Goal: Task Accomplishment & Management: Use online tool/utility

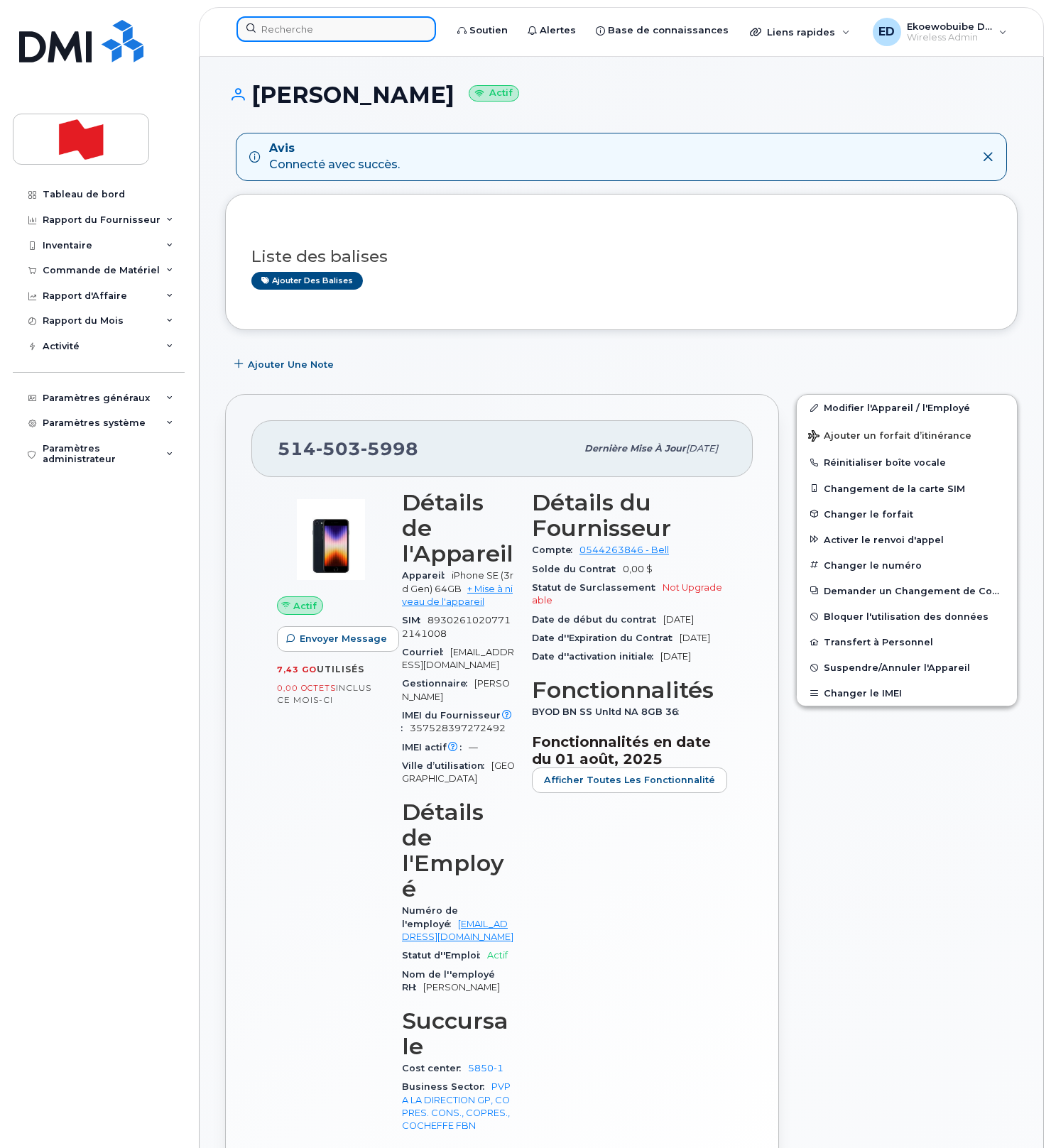
click at [303, 35] on input at bounding box center [336, 29] width 199 height 26
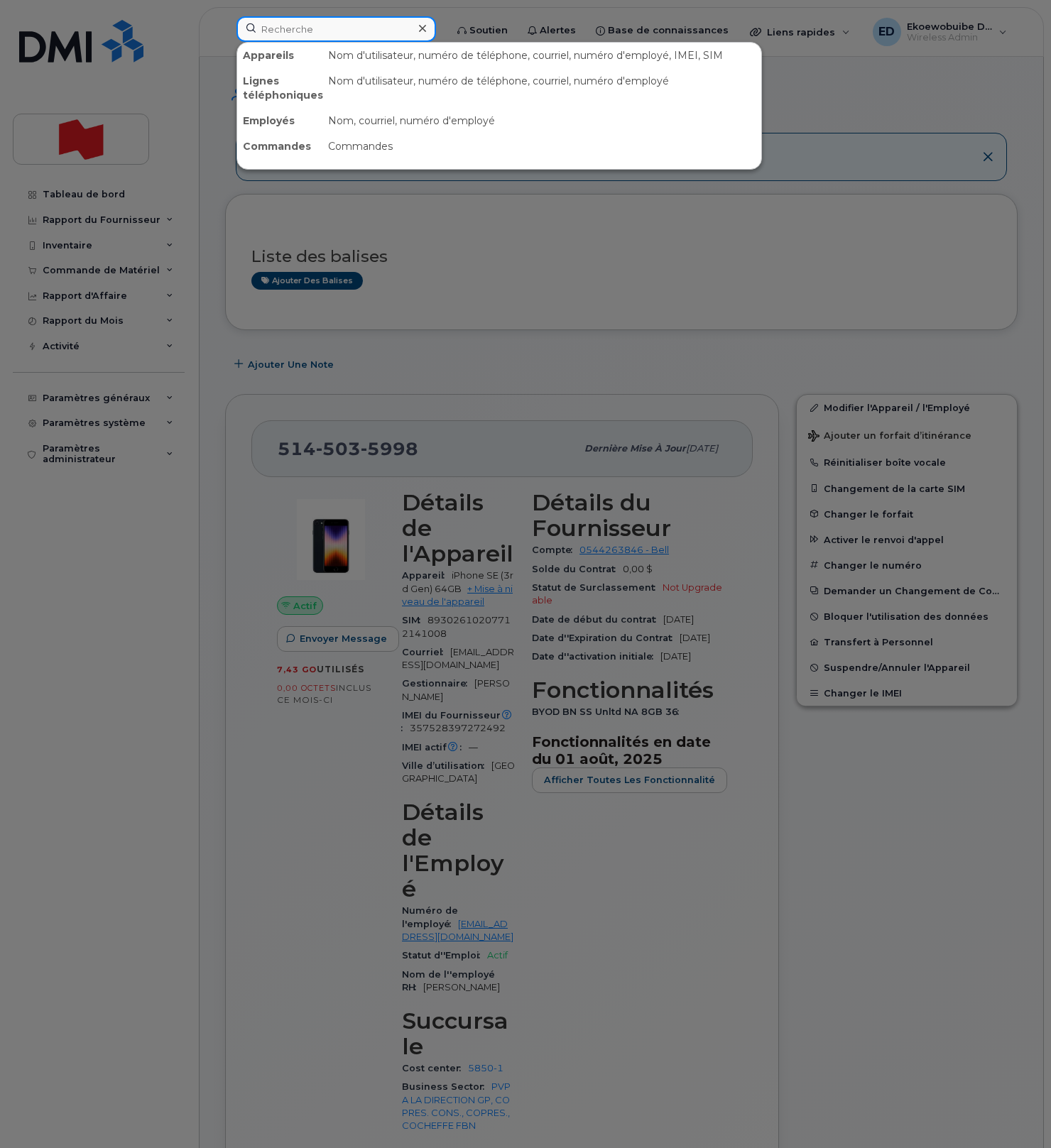
paste input "Marc Naccache"
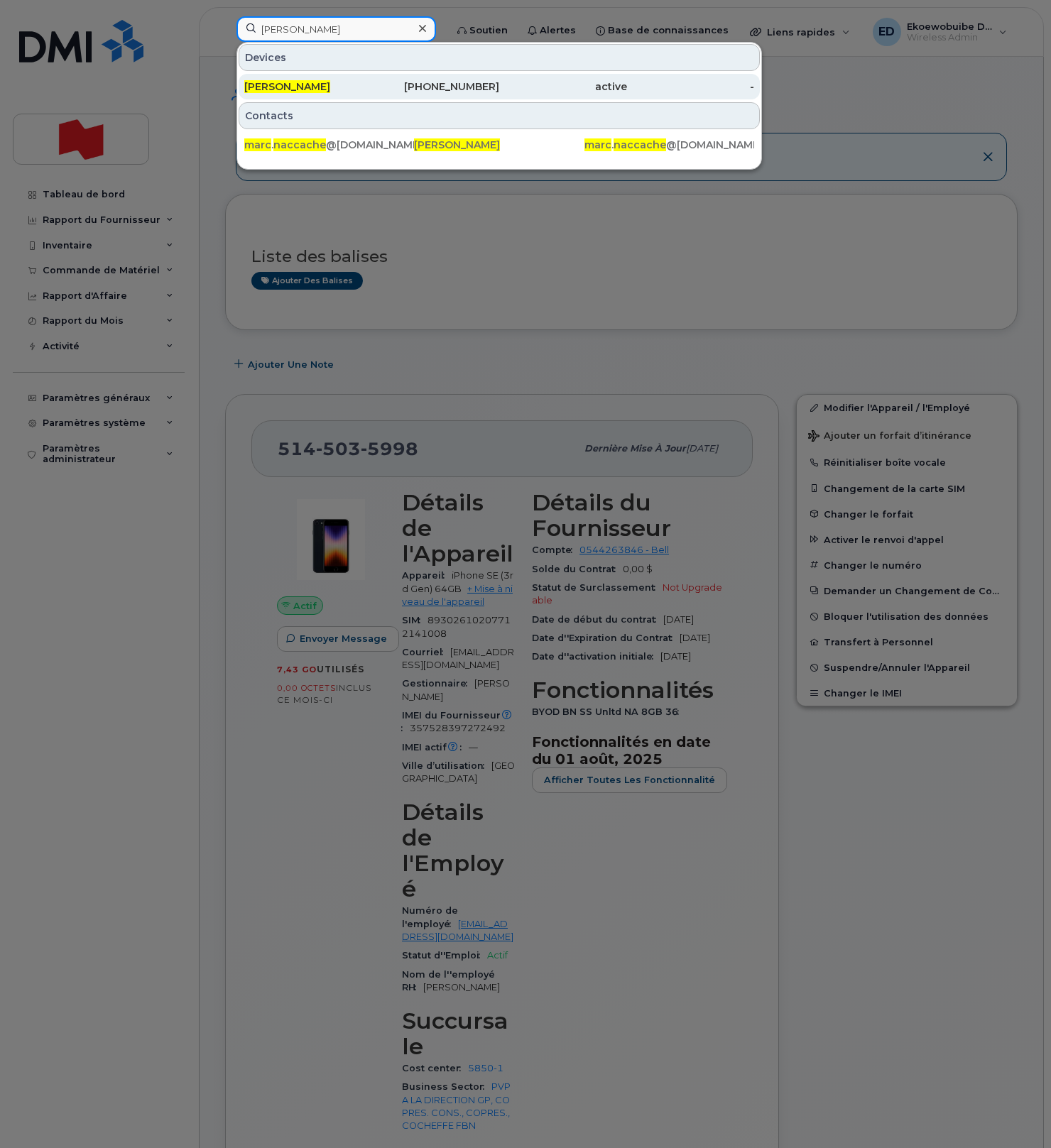
type input "Marc Naccache"
click at [312, 86] on span "Marc Naccache" at bounding box center [287, 86] width 86 height 13
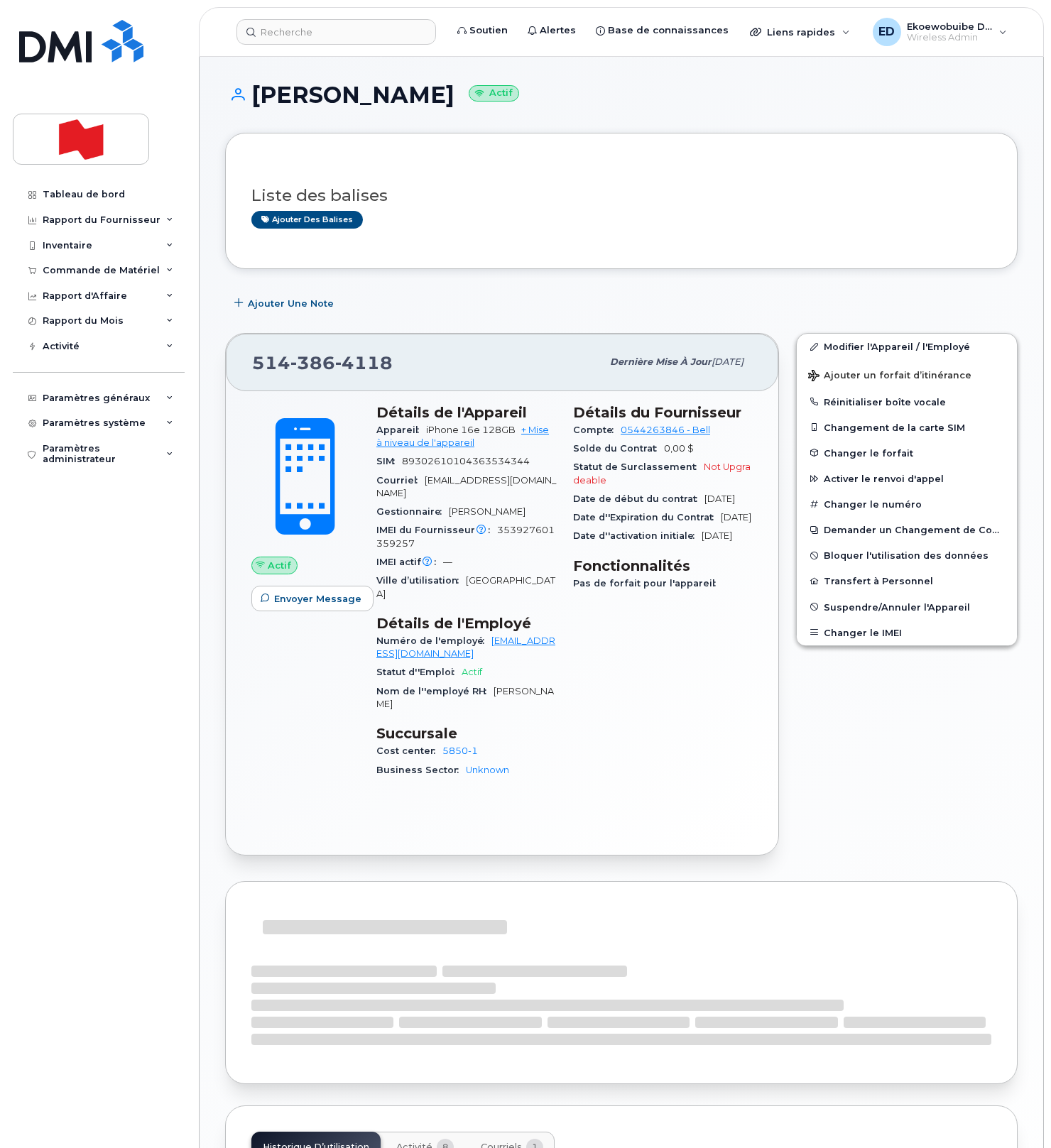
drag, startPoint x: 477, startPoint y: 251, endPoint x: 469, endPoint y: 298, distance: 47.7
click at [477, 254] on div "Liste des balises Ajouter des balises" at bounding box center [621, 201] width 793 height 136
drag, startPoint x: 393, startPoint y: 367, endPoint x: 82, endPoint y: 395, distance: 312.3
click at [262, 367] on div "514 386 4118" at bounding box center [426, 362] width 349 height 30
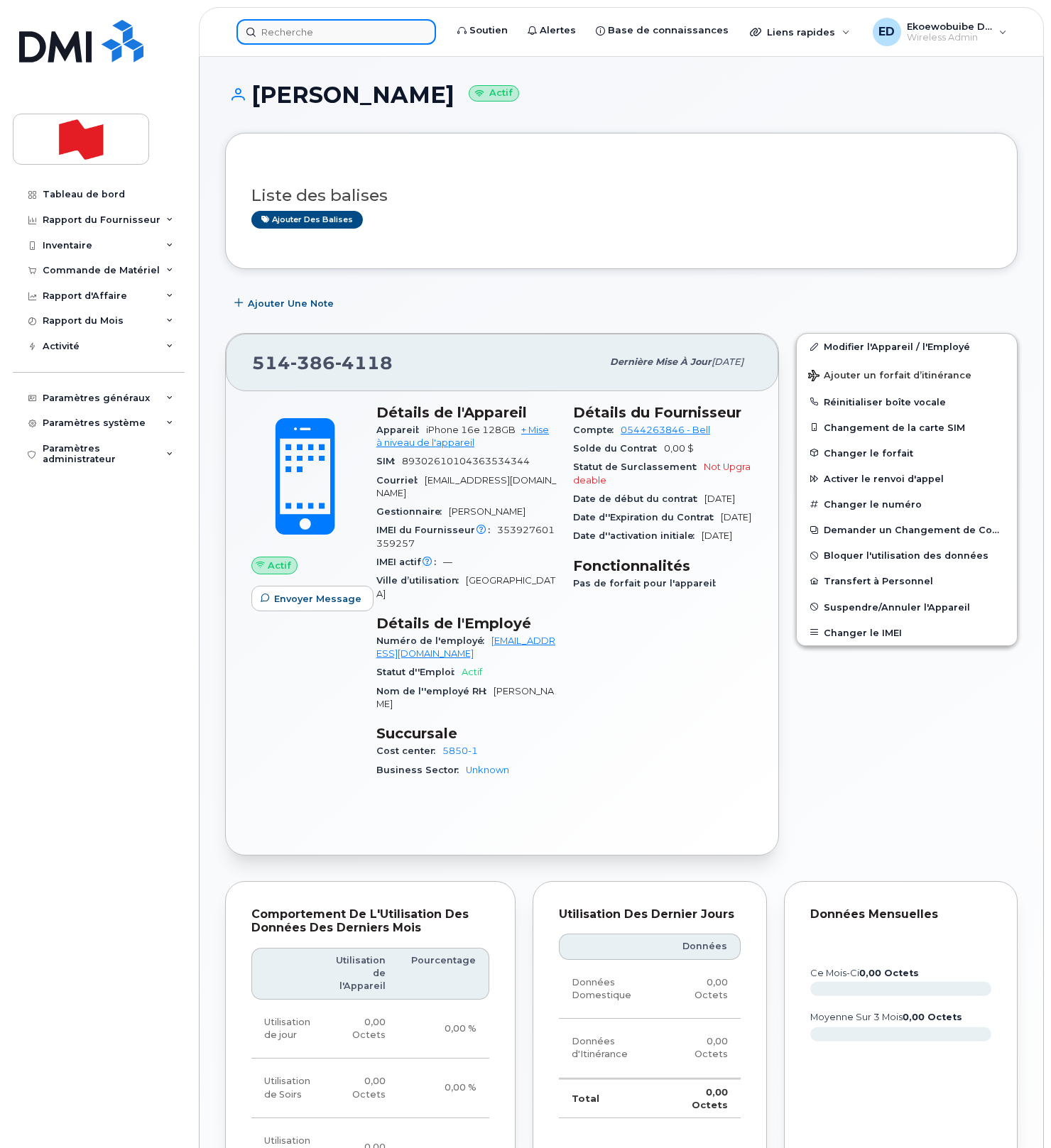
click at [327, 28] on input at bounding box center [336, 32] width 199 height 26
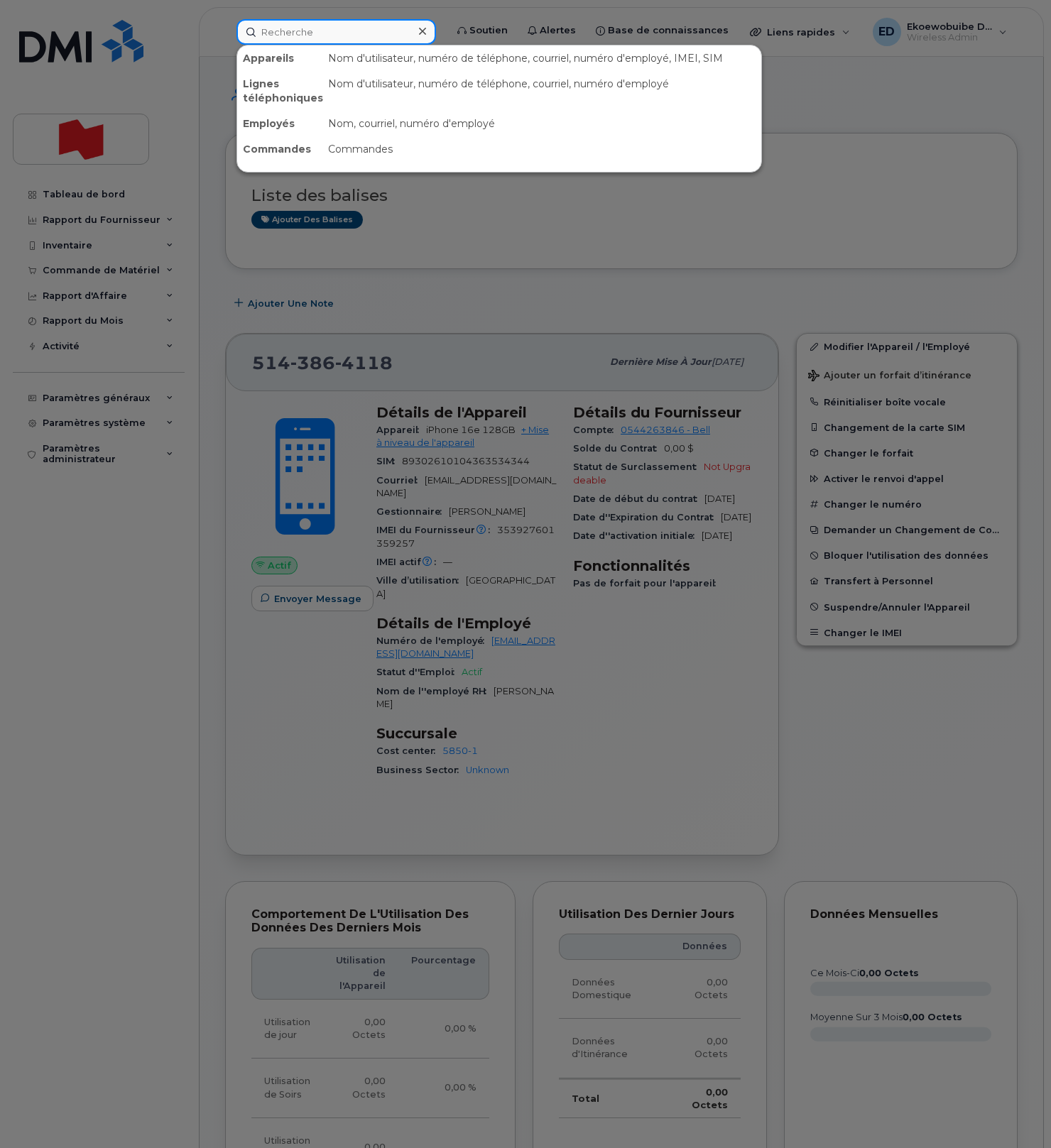
paste input "Jocelyne Hanachian"
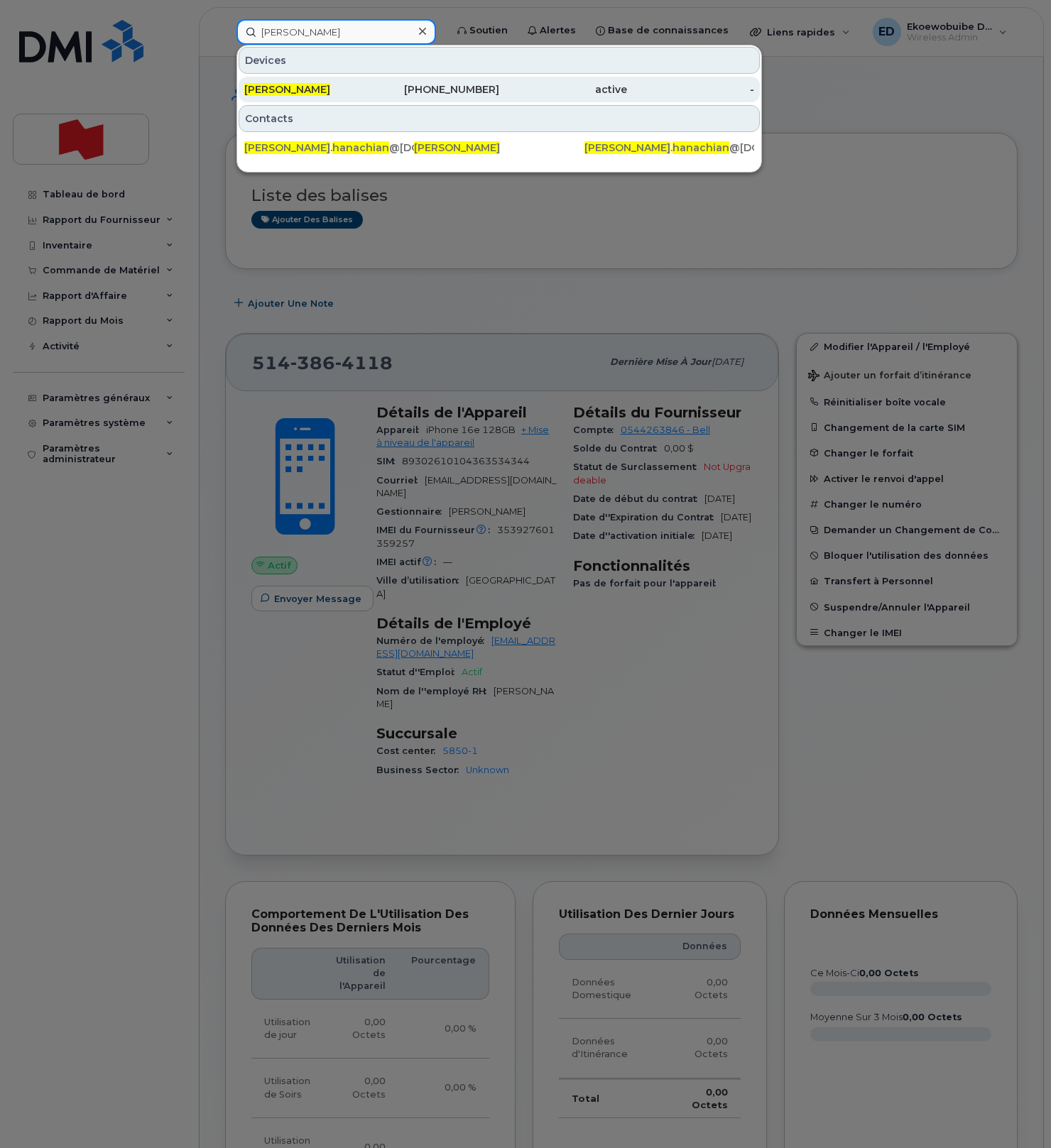
type input "Jocelyne Hanachian"
click at [315, 94] on span "Jocelyne Hanachian" at bounding box center [287, 89] width 86 height 13
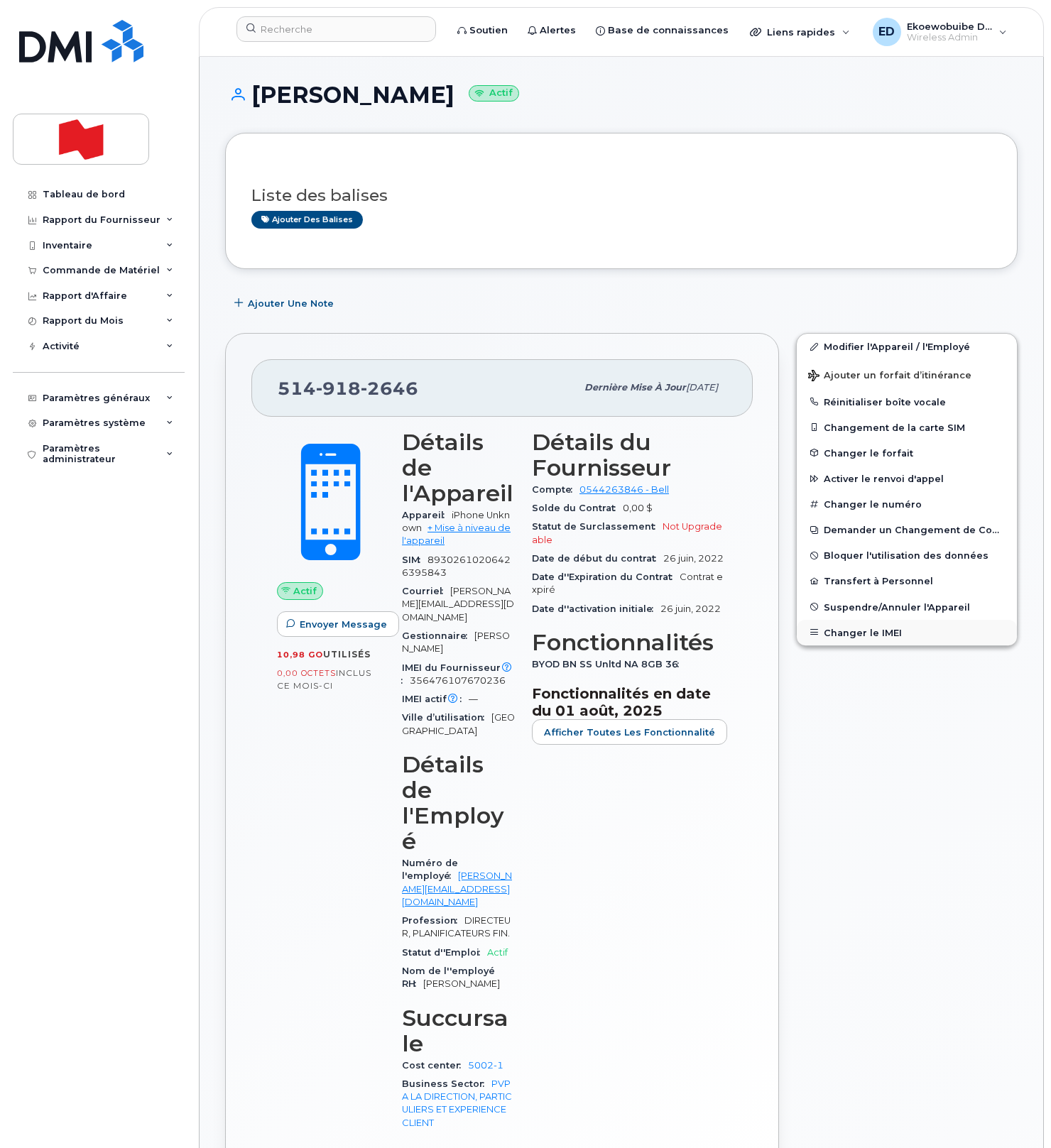
click at [851, 629] on button "Changer le IMEI" at bounding box center [907, 633] width 220 height 26
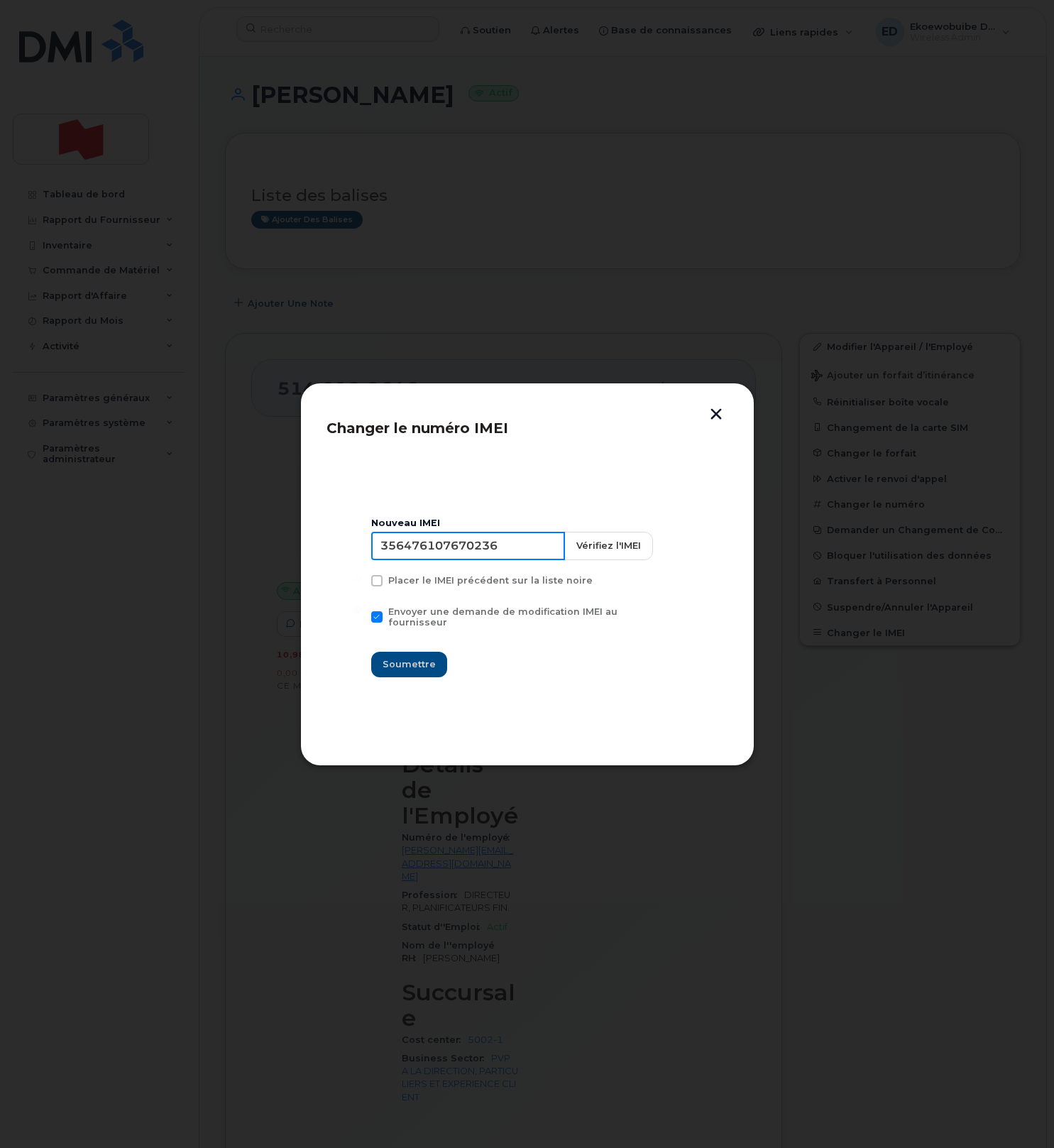
click at [465, 560] on input "356476107670236" at bounding box center [467, 546] width 194 height 28
type input "354216331075196"
click at [426, 657] on span "Soumettre" at bounding box center [410, 664] width 53 height 14
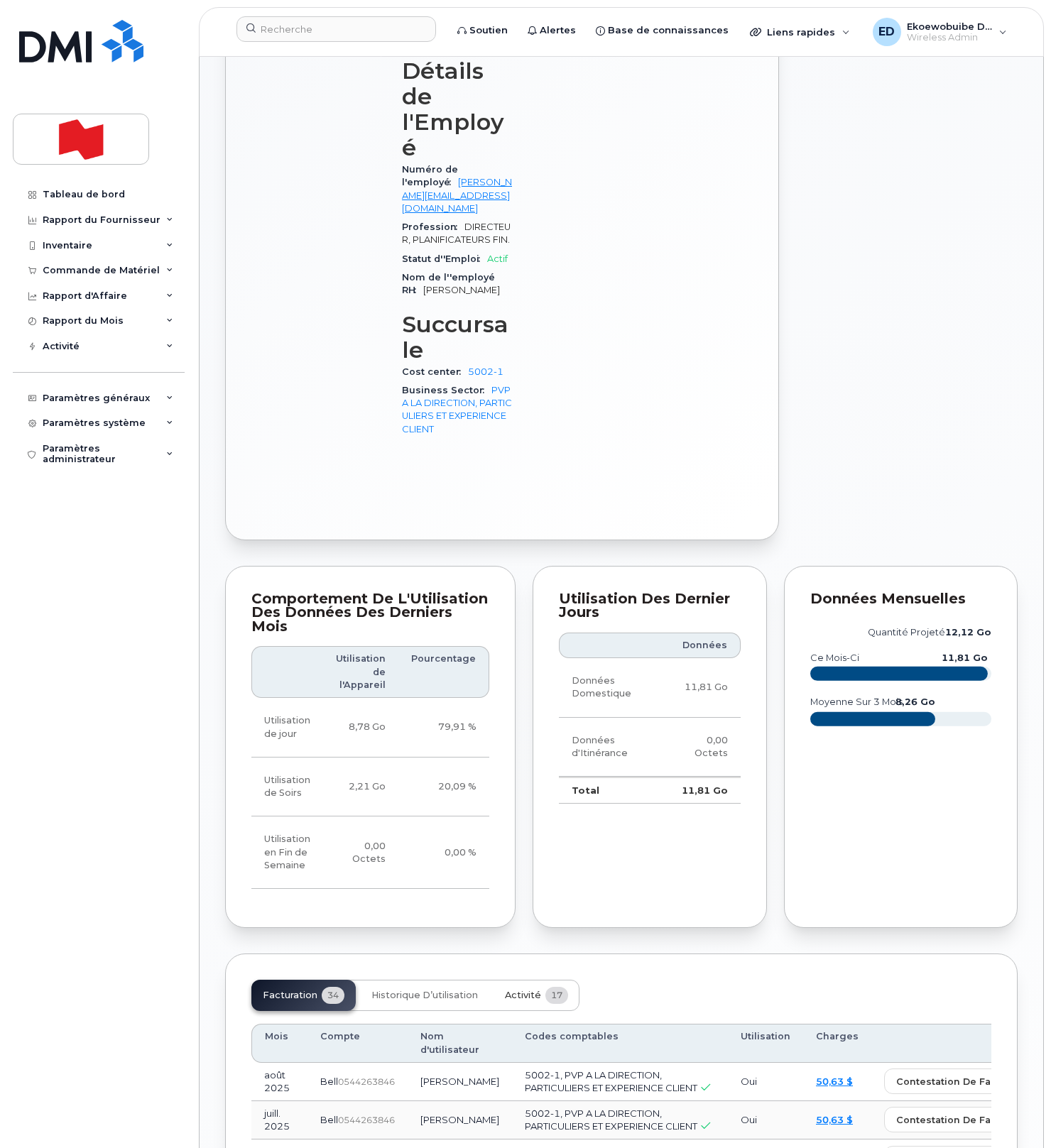
scroll to position [693, 0]
click at [526, 990] on span "Activité" at bounding box center [523, 995] width 36 height 11
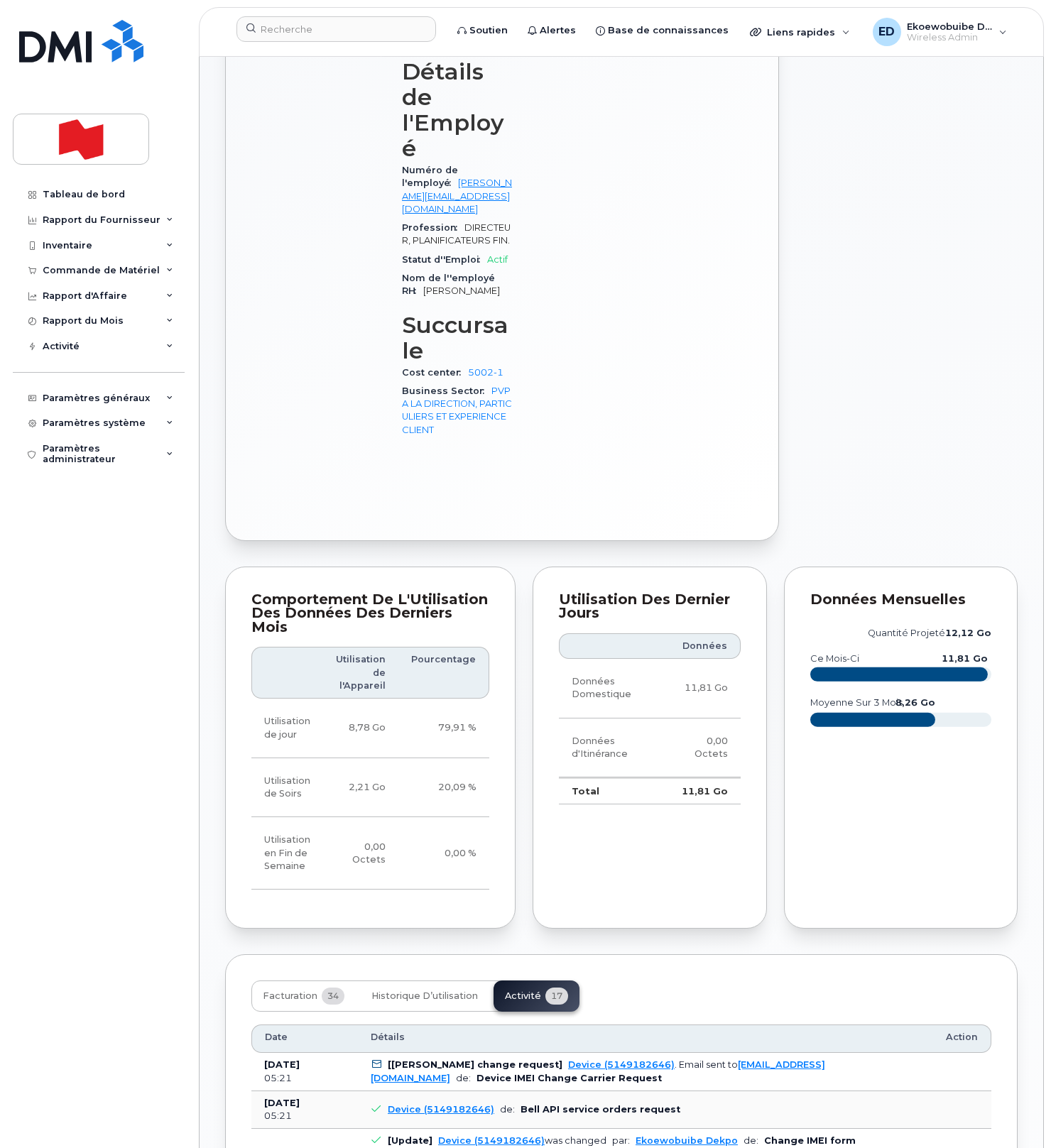
drag, startPoint x: 707, startPoint y: 1070, endPoint x: 678, endPoint y: 1090, distance: 35.2
drag, startPoint x: 669, startPoint y: 1100, endPoint x: 390, endPoint y: 1071, distance: 280.5
copy pre "Imei Number was changed from 356476107670236 to 354216331075196 Imei Change Ext…"
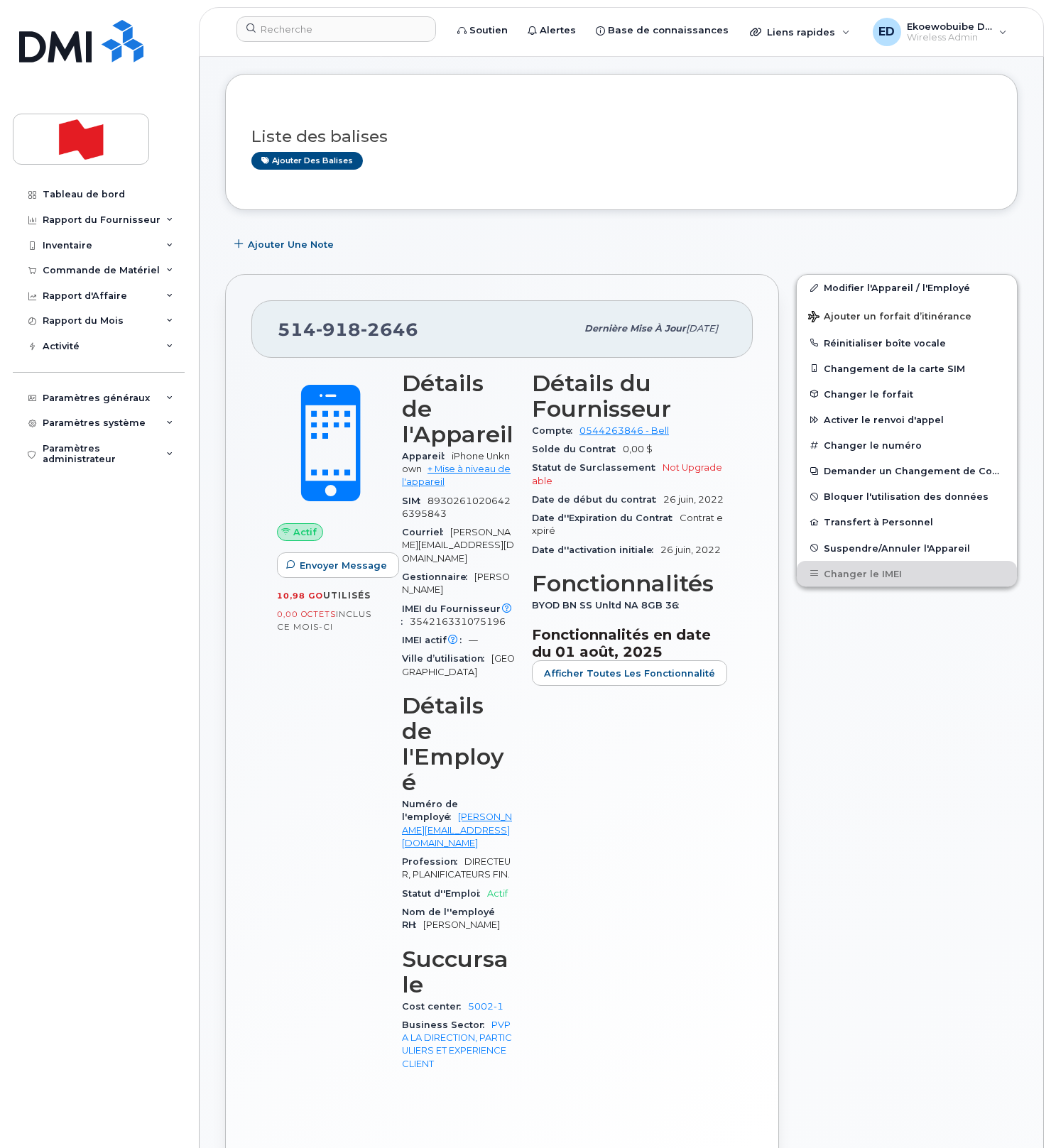
scroll to position [0, 0]
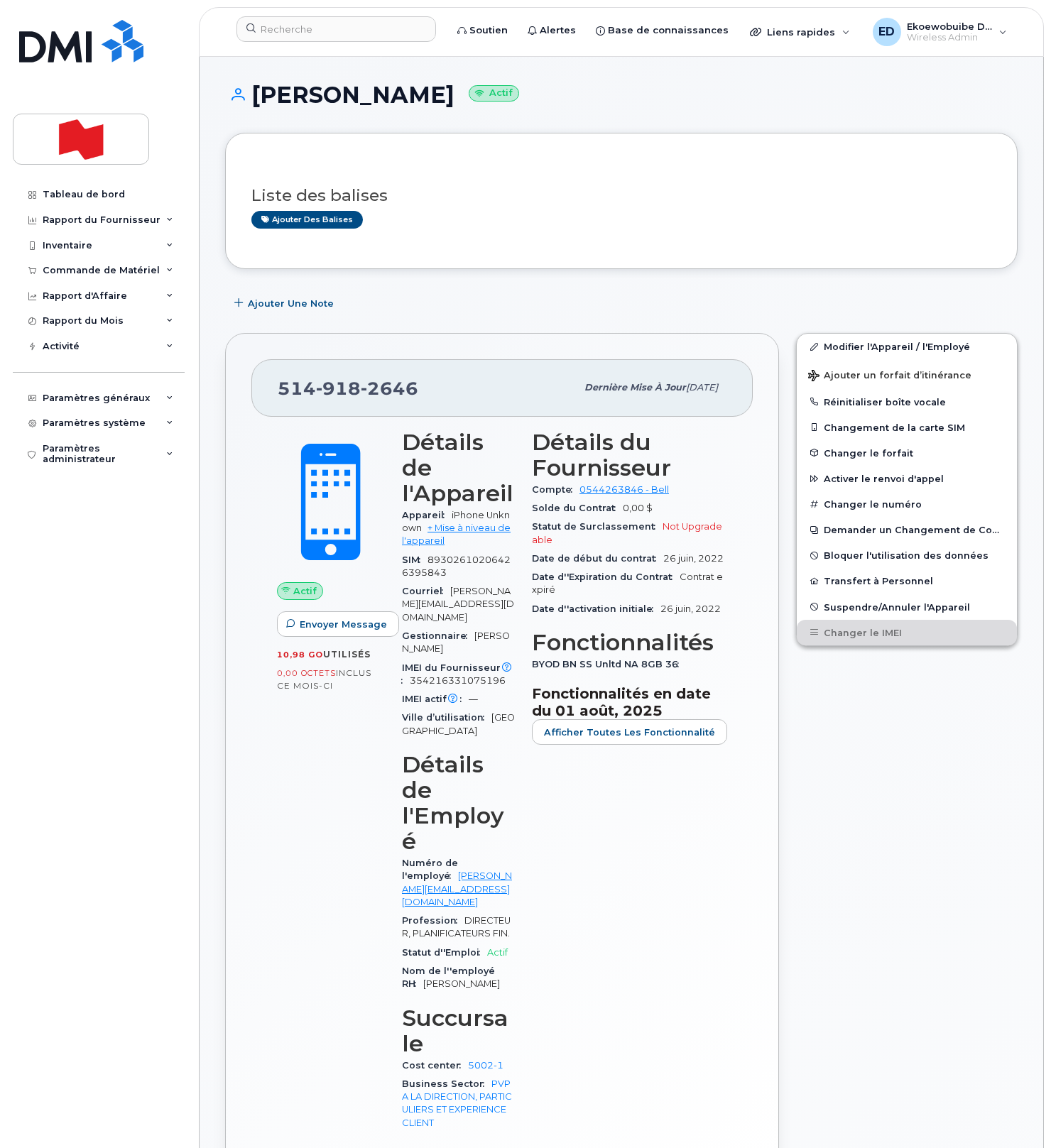
click at [438, 399] on div "514 918 2646" at bounding box center [427, 387] width 299 height 30
drag, startPoint x: 426, startPoint y: 392, endPoint x: 249, endPoint y: 390, distance: 177.0
click at [249, 390] on div "514 918 2646 Dernière mise à jour 28 mar., 2024 Actif Envoyer Message 10,98 Go …" at bounding box center [502, 783] width 554 height 900
copy span "514 918 2646"
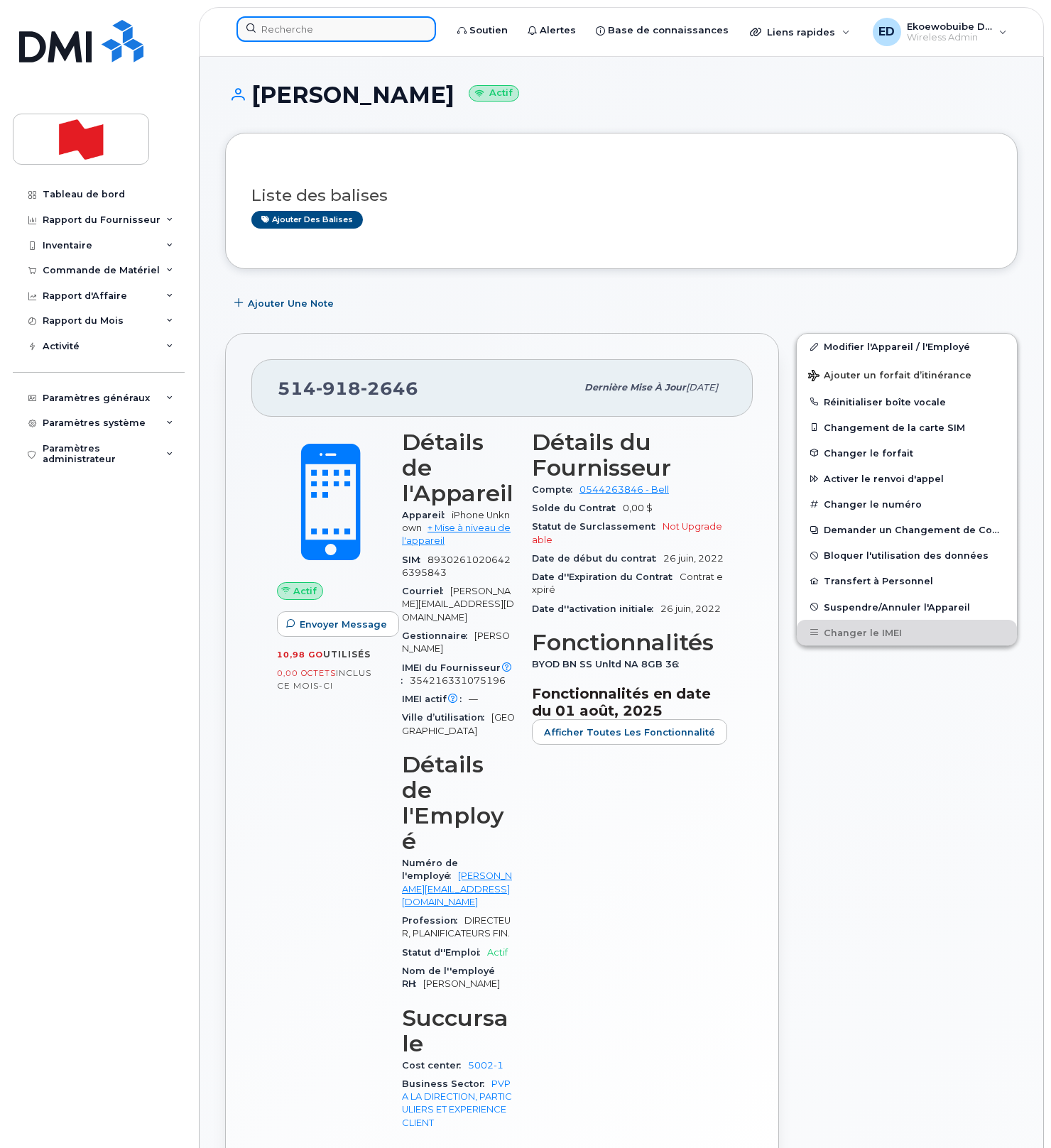
click at [296, 41] on div at bounding box center [336, 29] width 199 height 26
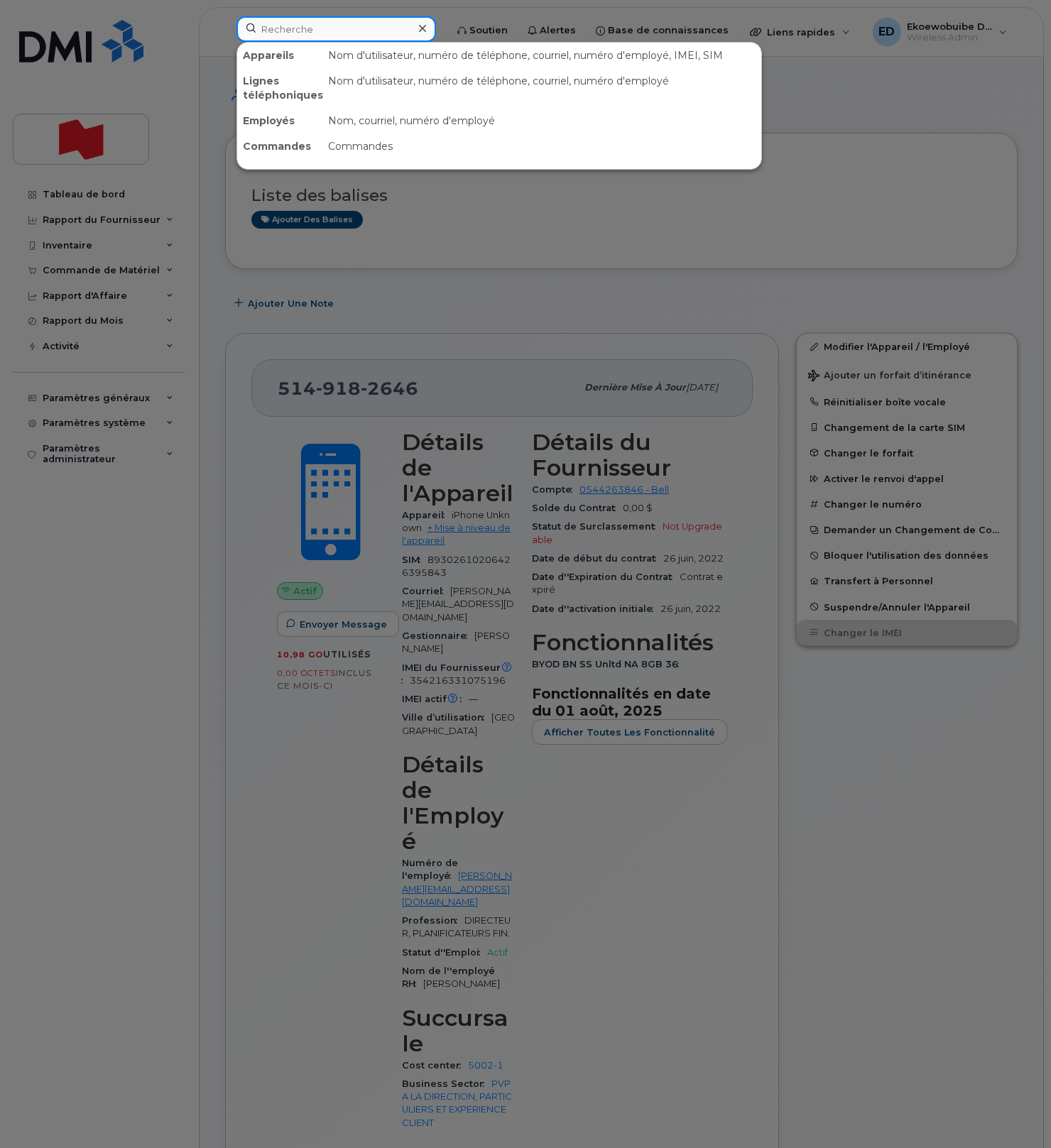
paste input "514-238-7796"
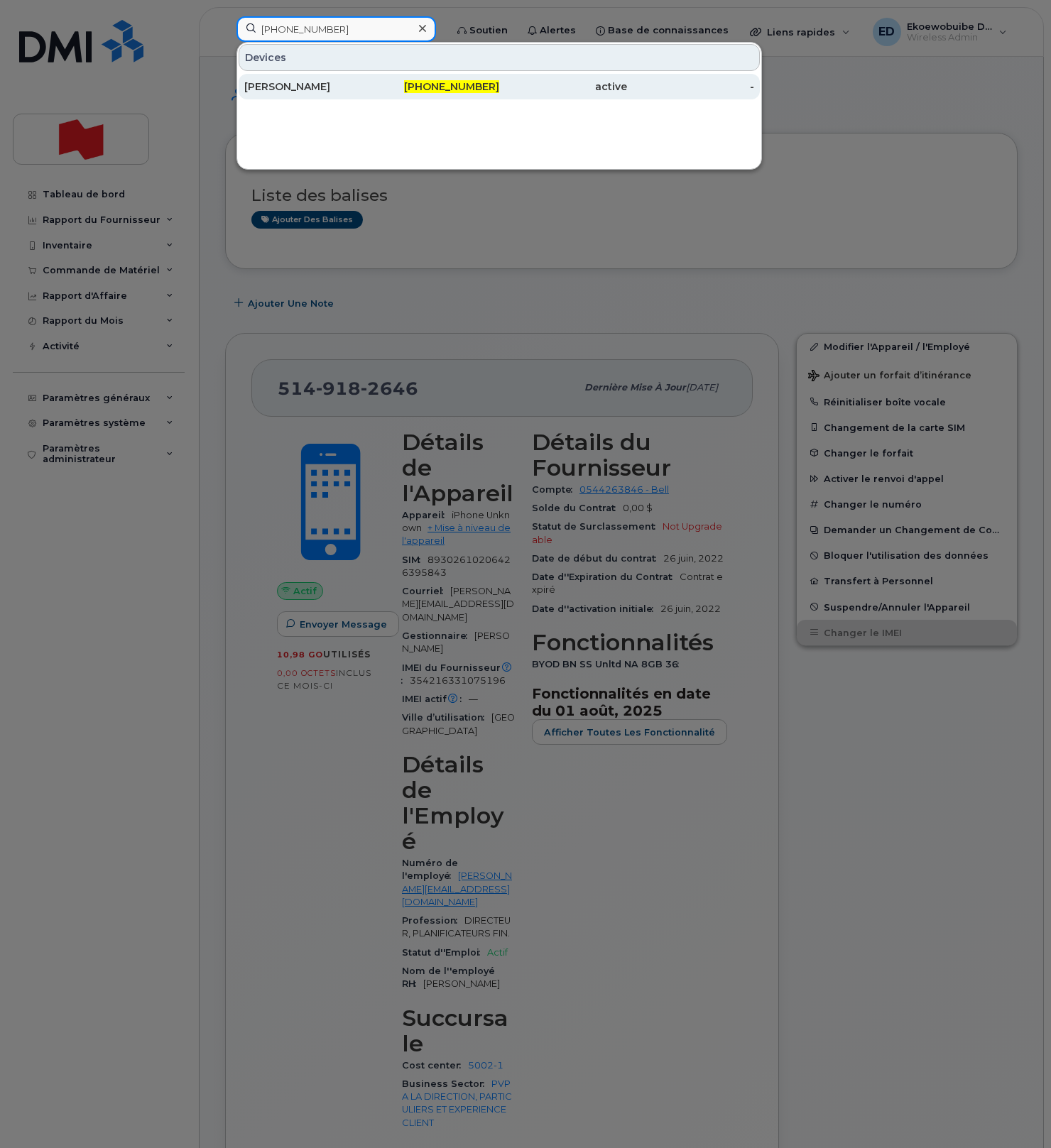
type input "514-238-7796"
drag, startPoint x: 283, startPoint y: 86, endPoint x: 298, endPoint y: 87, distance: 15.0
click at [282, 86] on div "Sylvie Roy" at bounding box center [308, 86] width 128 height 14
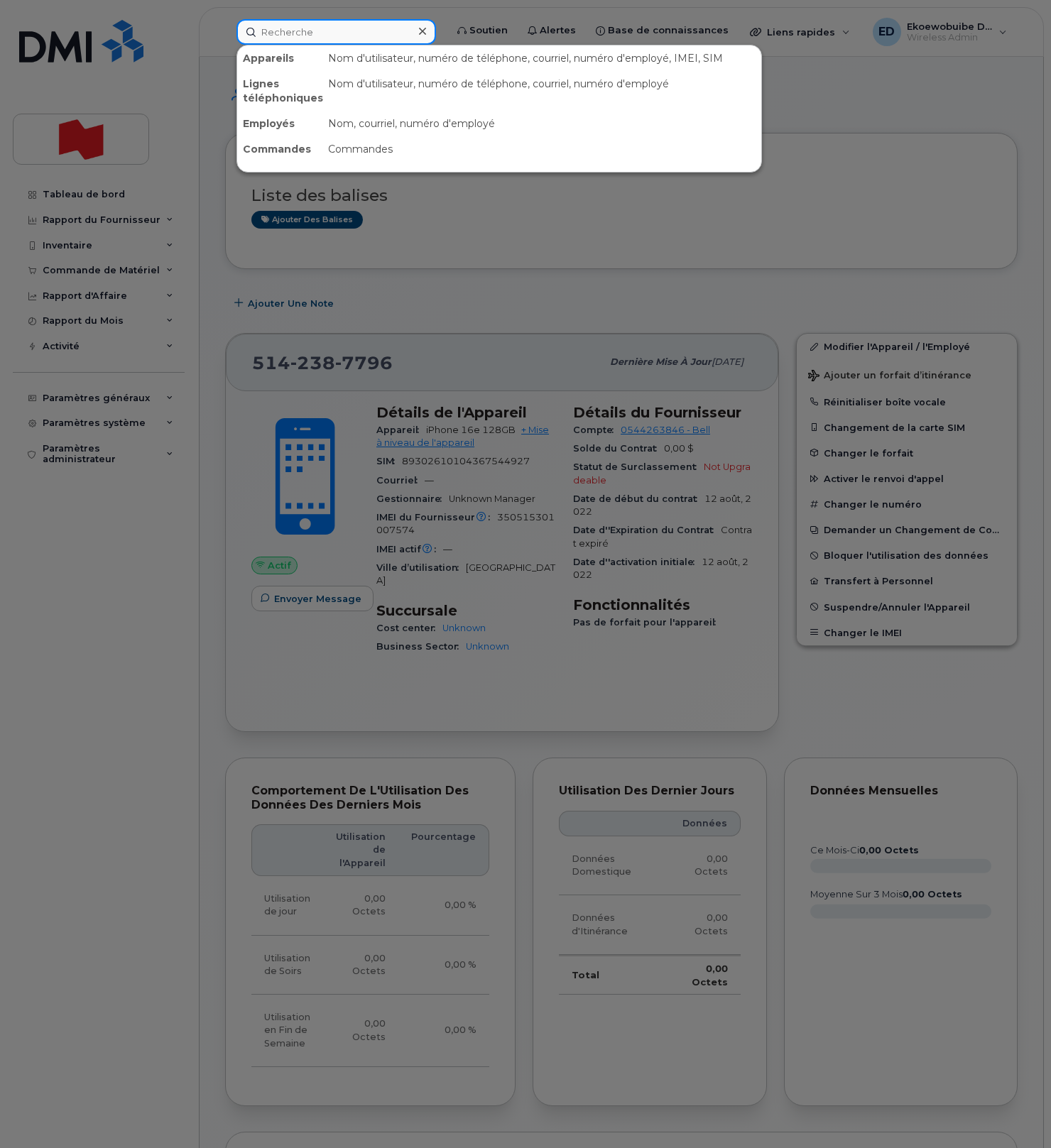
click at [317, 32] on input at bounding box center [336, 32] width 199 height 26
paste input "350515301007574"
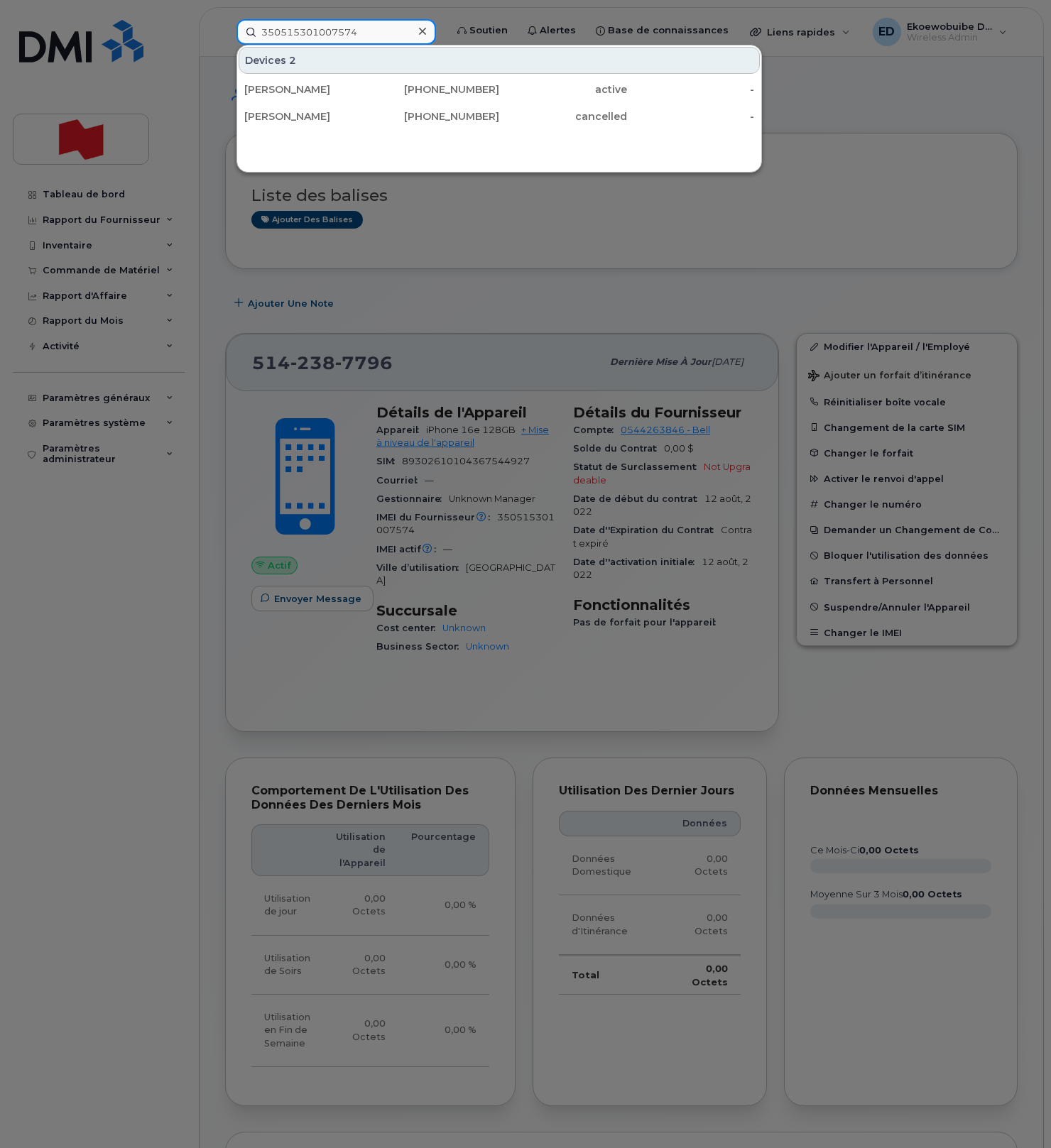
type input "350515301007574"
click at [555, 216] on div at bounding box center [526, 574] width 1051 height 1148
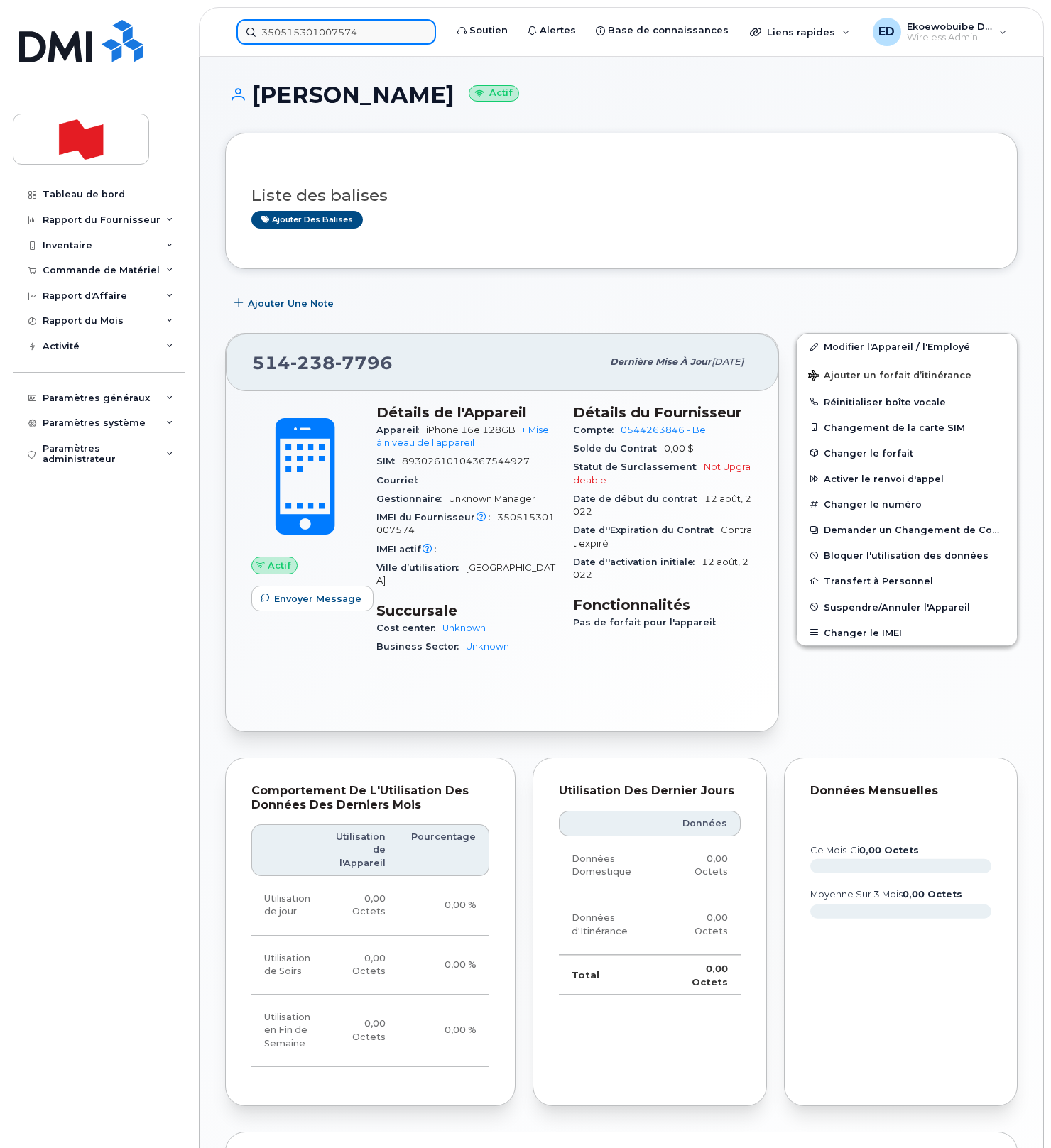
click at [386, 35] on input "350515301007574" at bounding box center [336, 32] width 199 height 26
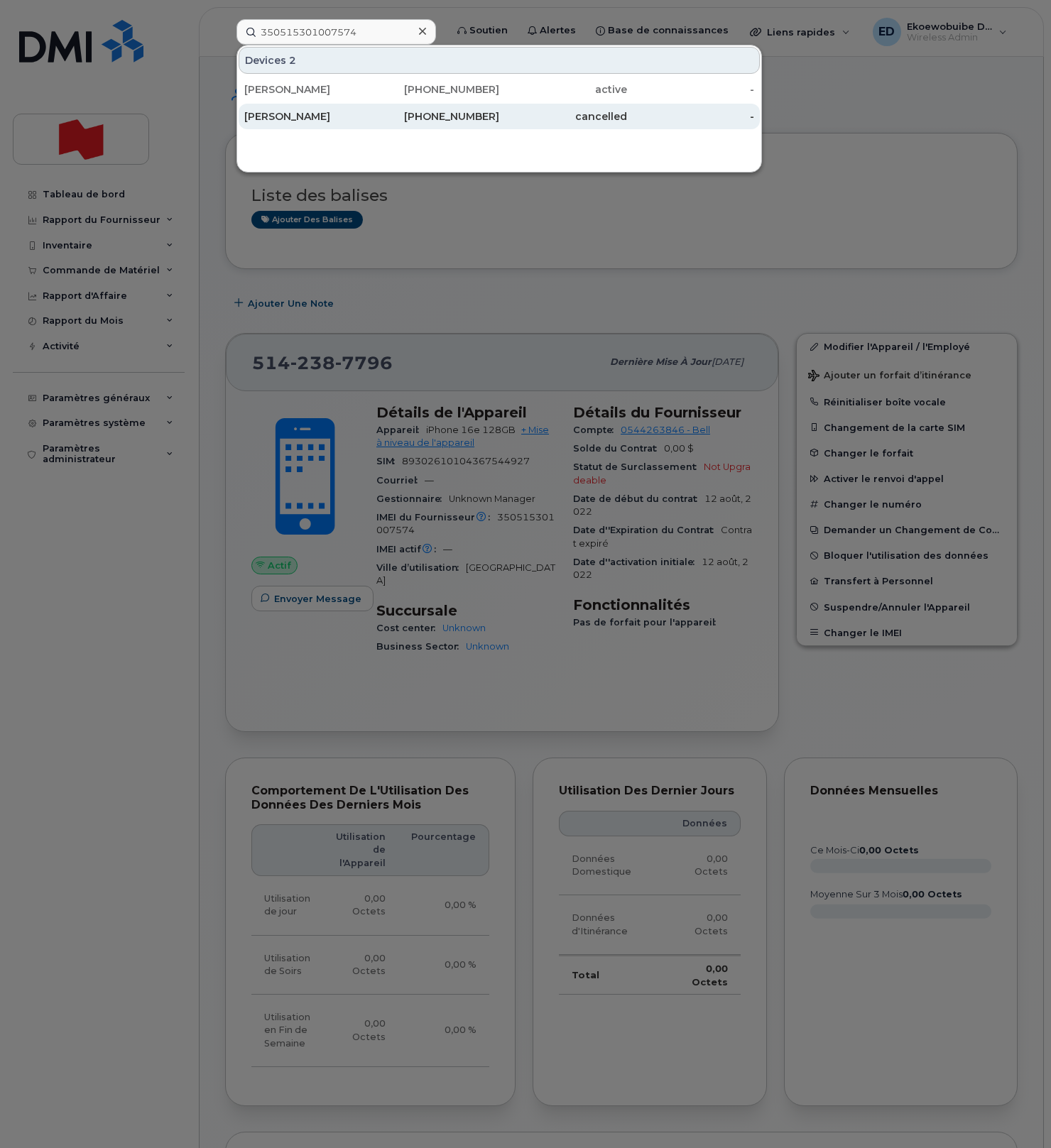
click at [283, 91] on div "Sylvie Roy" at bounding box center [308, 89] width 128 height 14
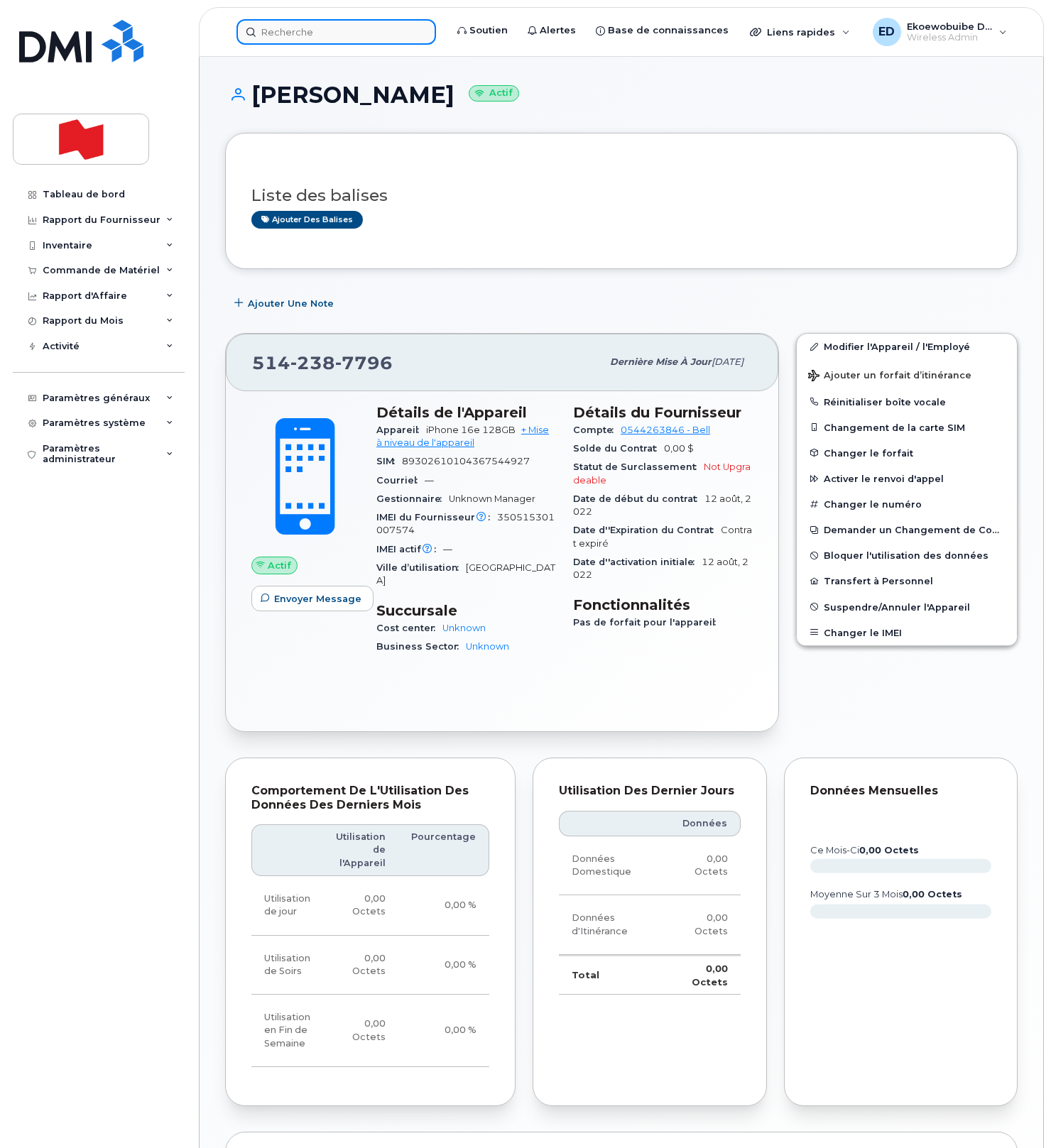
click at [369, 33] on input at bounding box center [336, 32] width 199 height 26
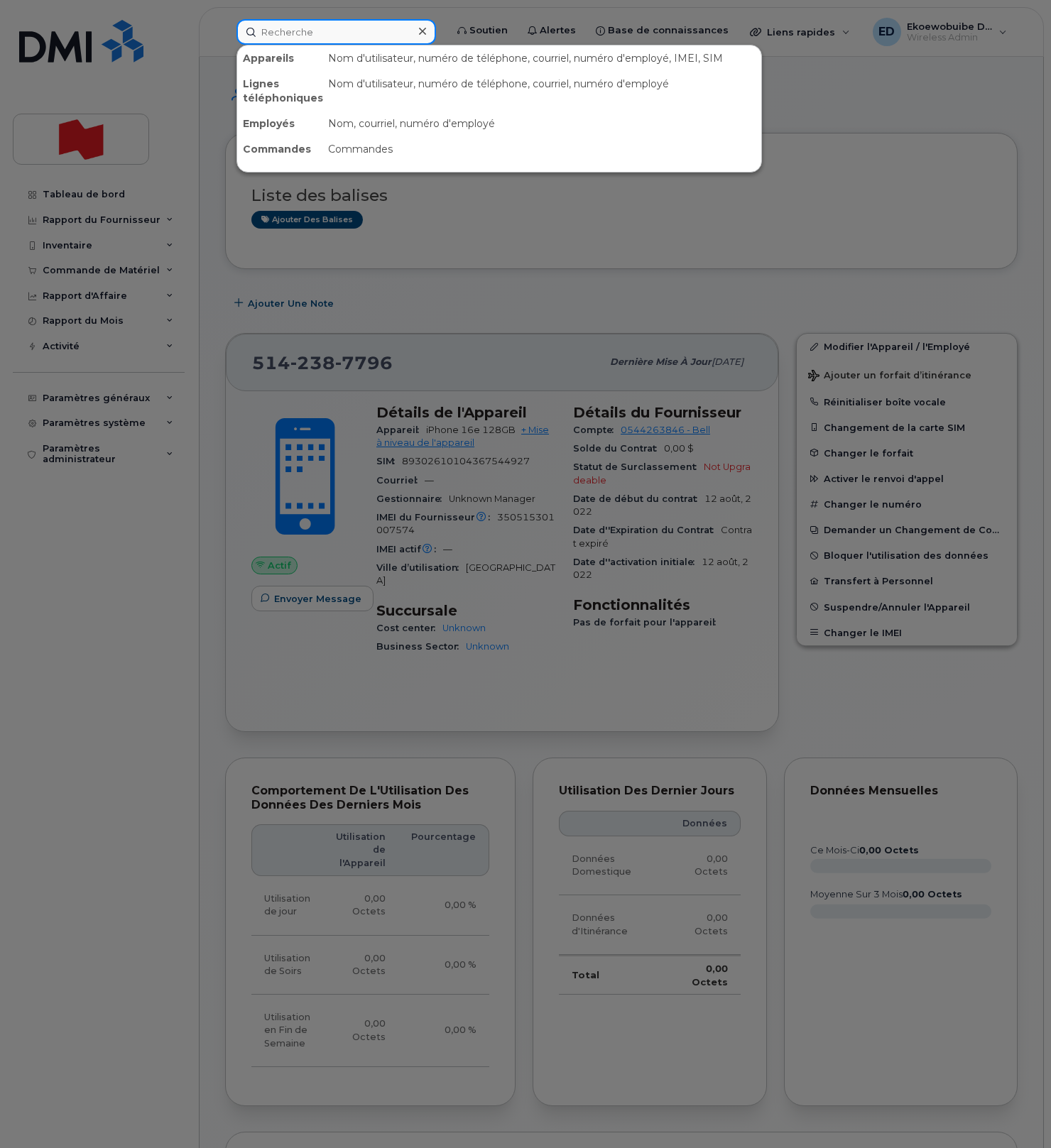
click at [369, 33] on input at bounding box center [336, 32] width 199 height 26
paste input "[PERSON_NAME]"
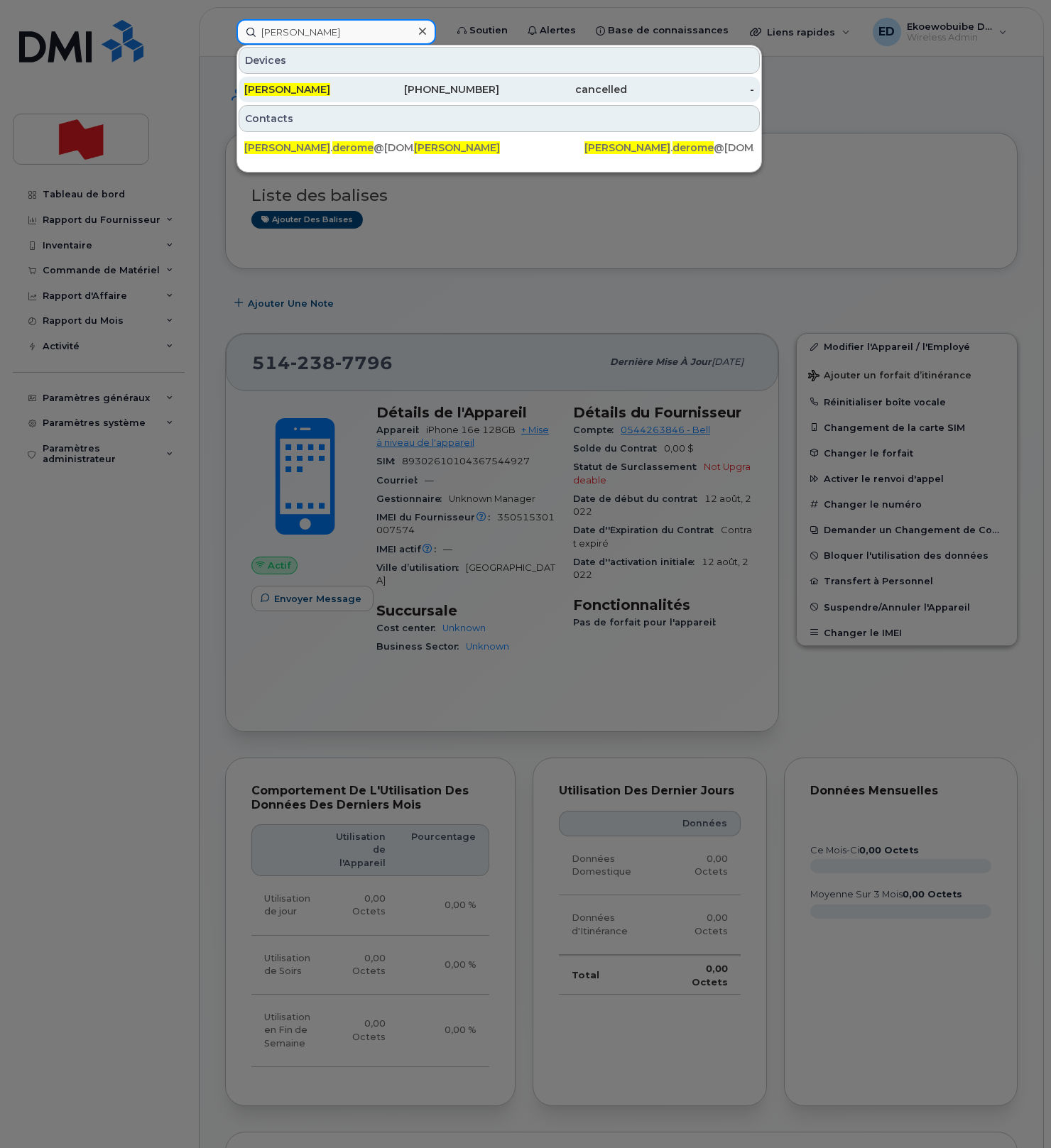
type input "[PERSON_NAME]"
click at [296, 94] on span "[PERSON_NAME]" at bounding box center [287, 89] width 86 height 13
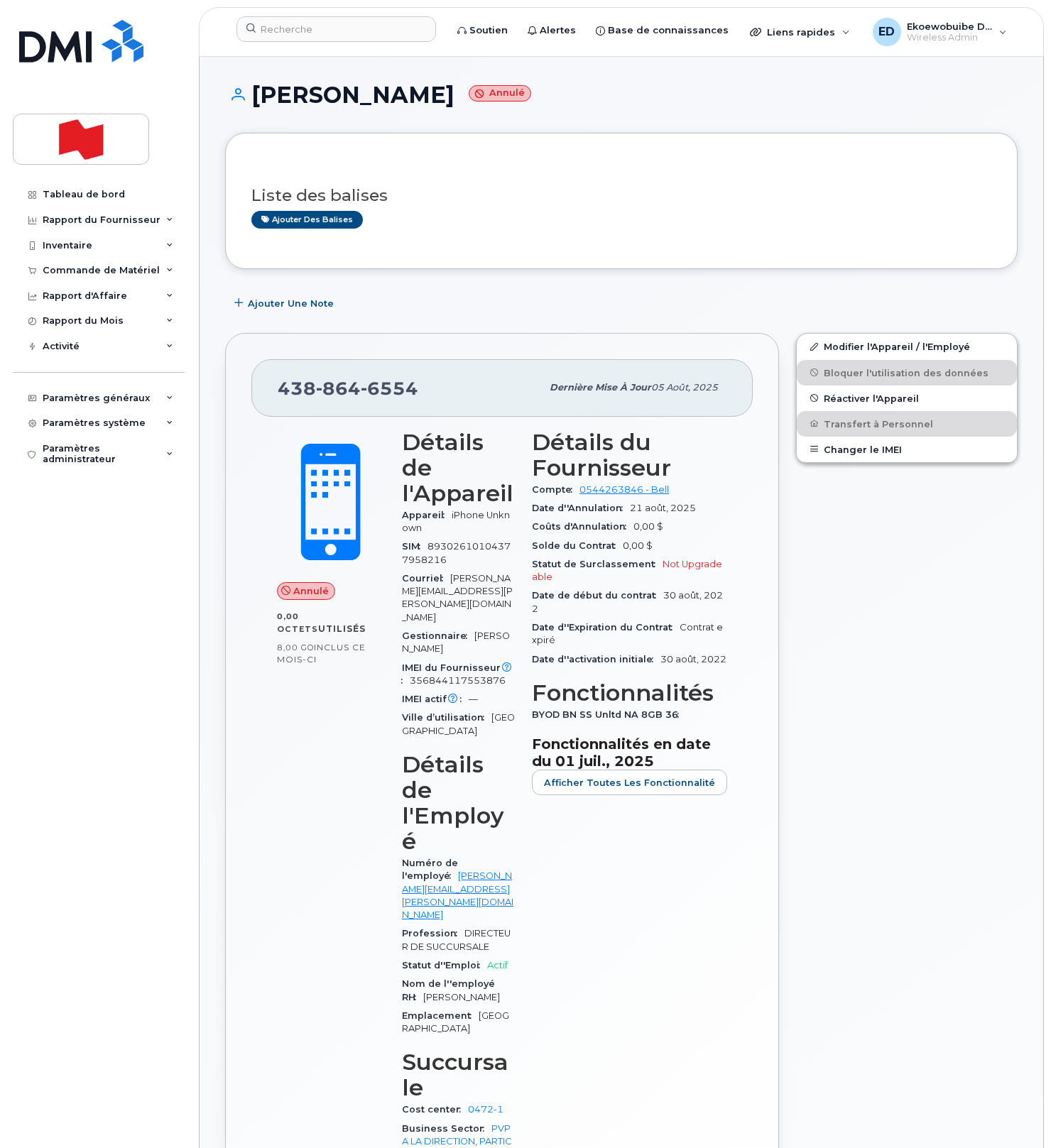
drag, startPoint x: 444, startPoint y: 380, endPoint x: 433, endPoint y: 382, distance: 11.2
click at [443, 382] on div "438 864 6554" at bounding box center [409, 387] width 263 height 30
drag, startPoint x: 426, startPoint y: 393, endPoint x: 283, endPoint y: 395, distance: 143.0
click at [283, 395] on div "438 864 6554" at bounding box center [409, 387] width 263 height 30
copy span "438 864 6554"
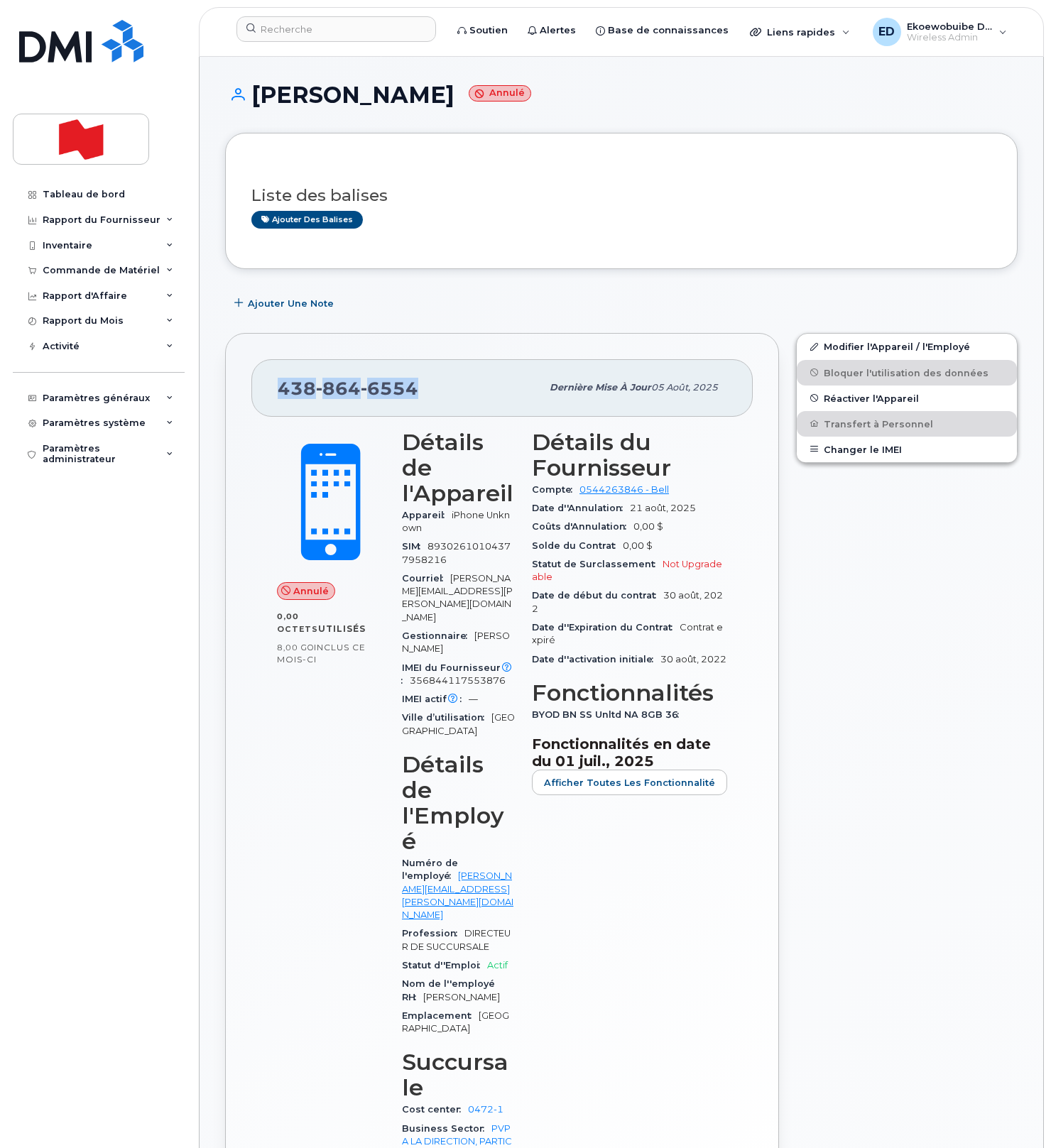
copy span "438 864 6554"
drag, startPoint x: 440, startPoint y: 104, endPoint x: 256, endPoint y: 97, distance: 184.1
click at [256, 97] on h1 "Gabriel Derome Annulé" at bounding box center [621, 94] width 793 height 25
copy h1 "Gabriel Derome"
click at [323, 35] on input at bounding box center [336, 29] width 199 height 26
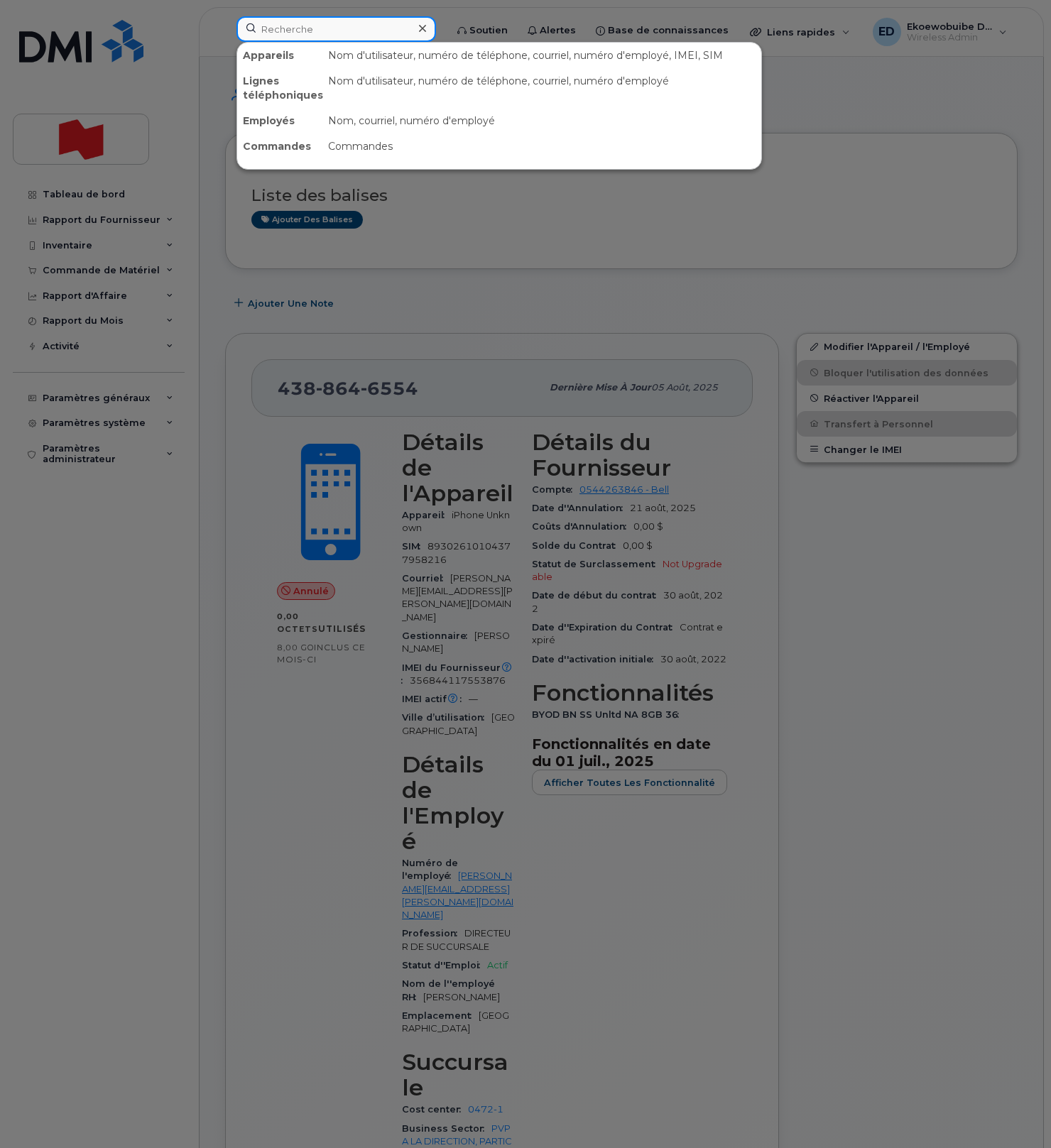
paste input "Pier-Luc Martin"
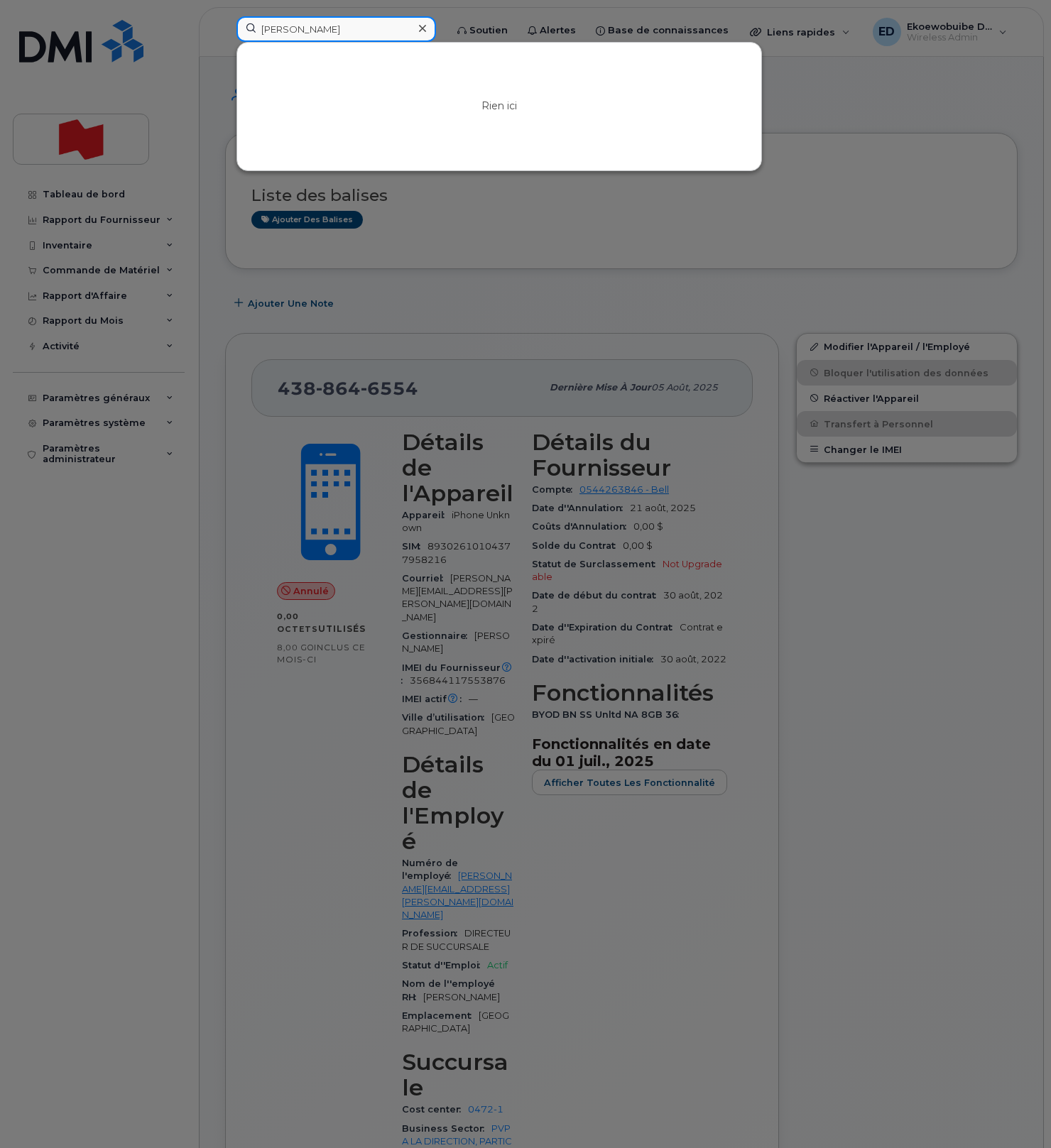
drag, startPoint x: 354, startPoint y: 31, endPoint x: 177, endPoint y: 30, distance: 177.0
click at [225, 30] on div "Pier-Luc Martin Rien ici" at bounding box center [337, 32] width 223 height 31
paste input "pierluc.martin@bnc.ca"
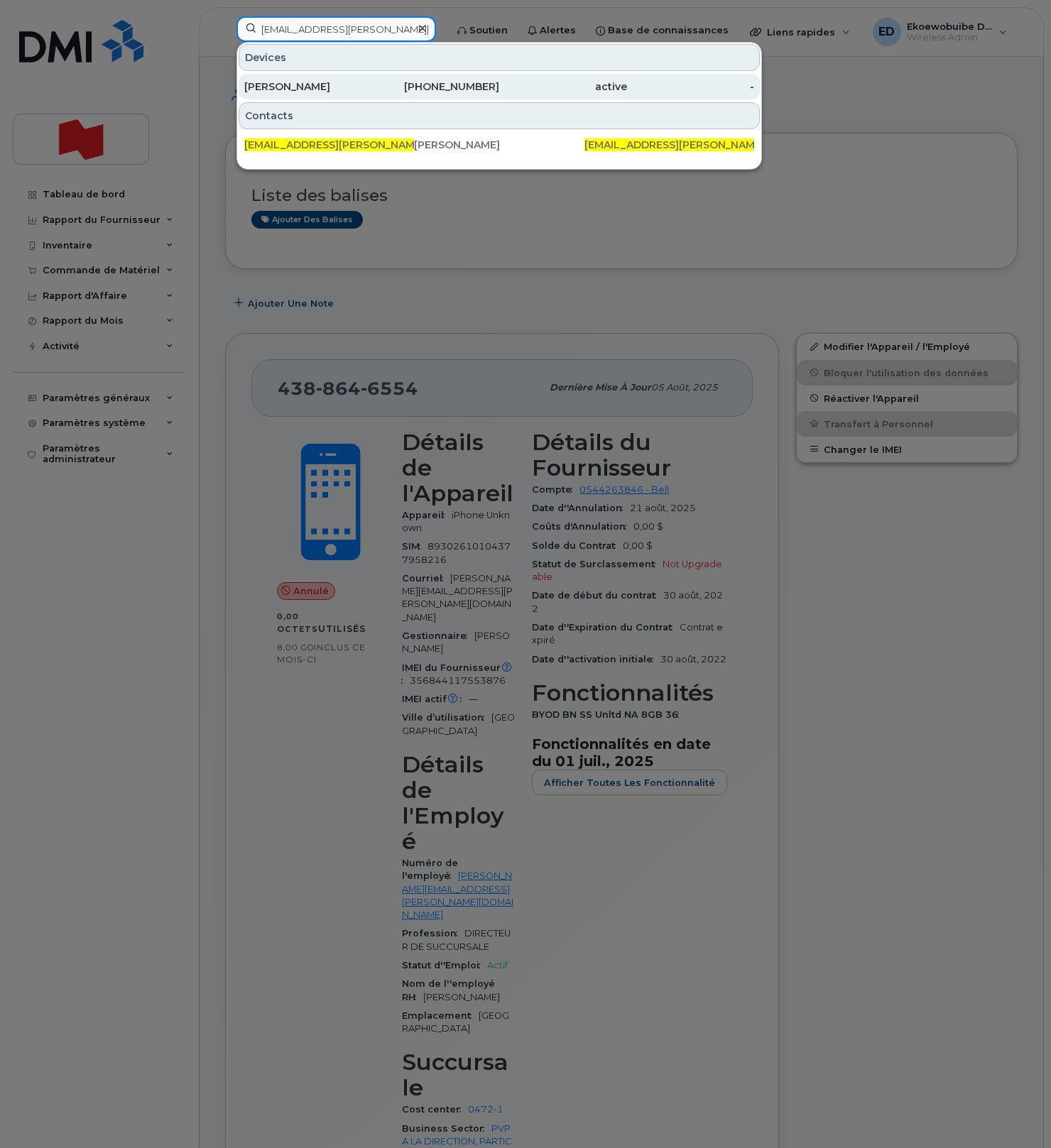
type input "pierluc.martin@bnc.ca"
click at [299, 87] on div "Pier Luc Martin" at bounding box center [308, 86] width 128 height 14
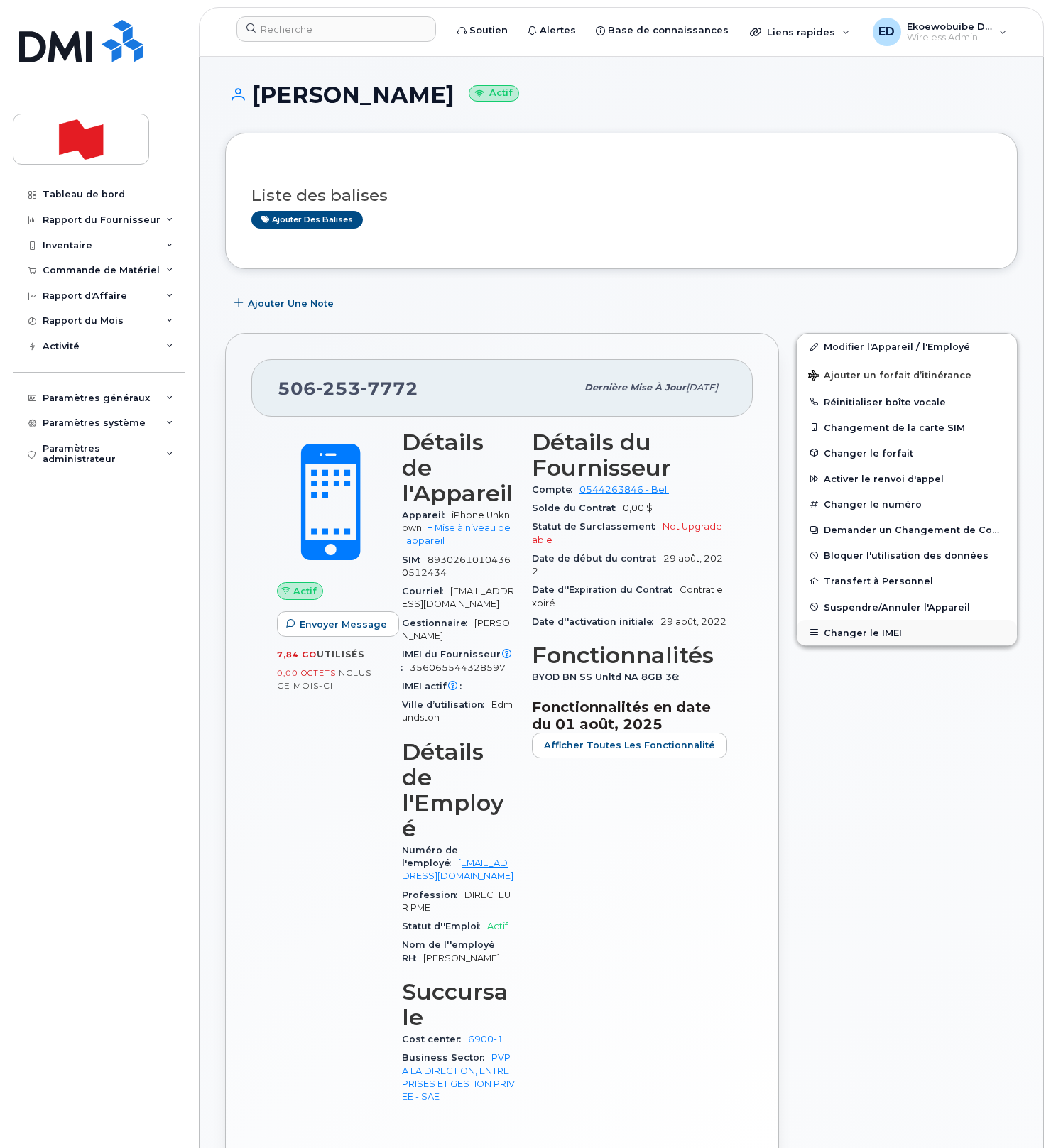
click at [855, 636] on button "Changer le IMEI" at bounding box center [907, 633] width 220 height 26
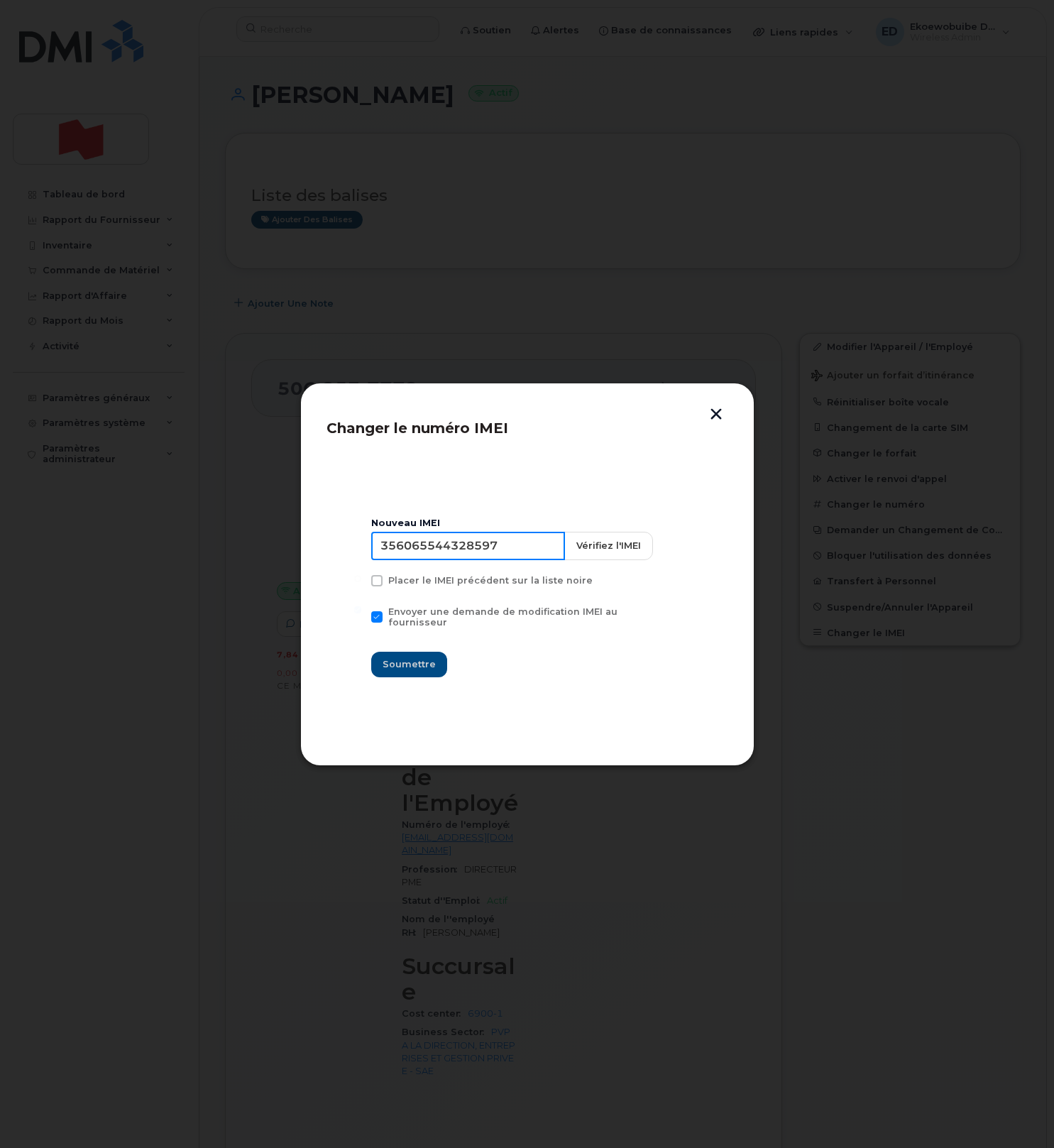
click at [440, 560] on input "356065544328597" at bounding box center [467, 546] width 194 height 28
click at [606, 269] on div at bounding box center [527, 574] width 1054 height 1148
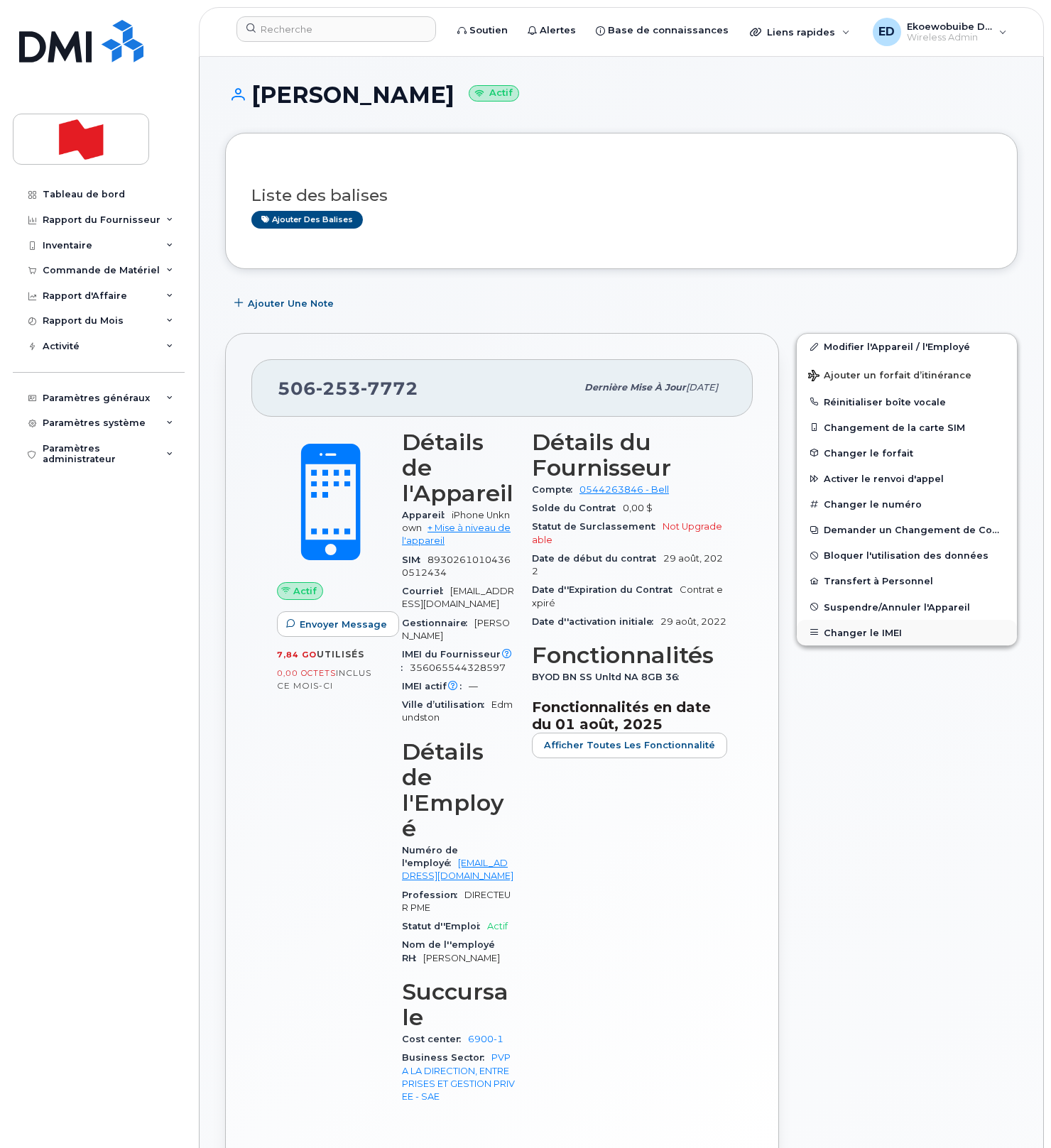
click at [864, 637] on button "Changer le IMEI" at bounding box center [907, 633] width 220 height 26
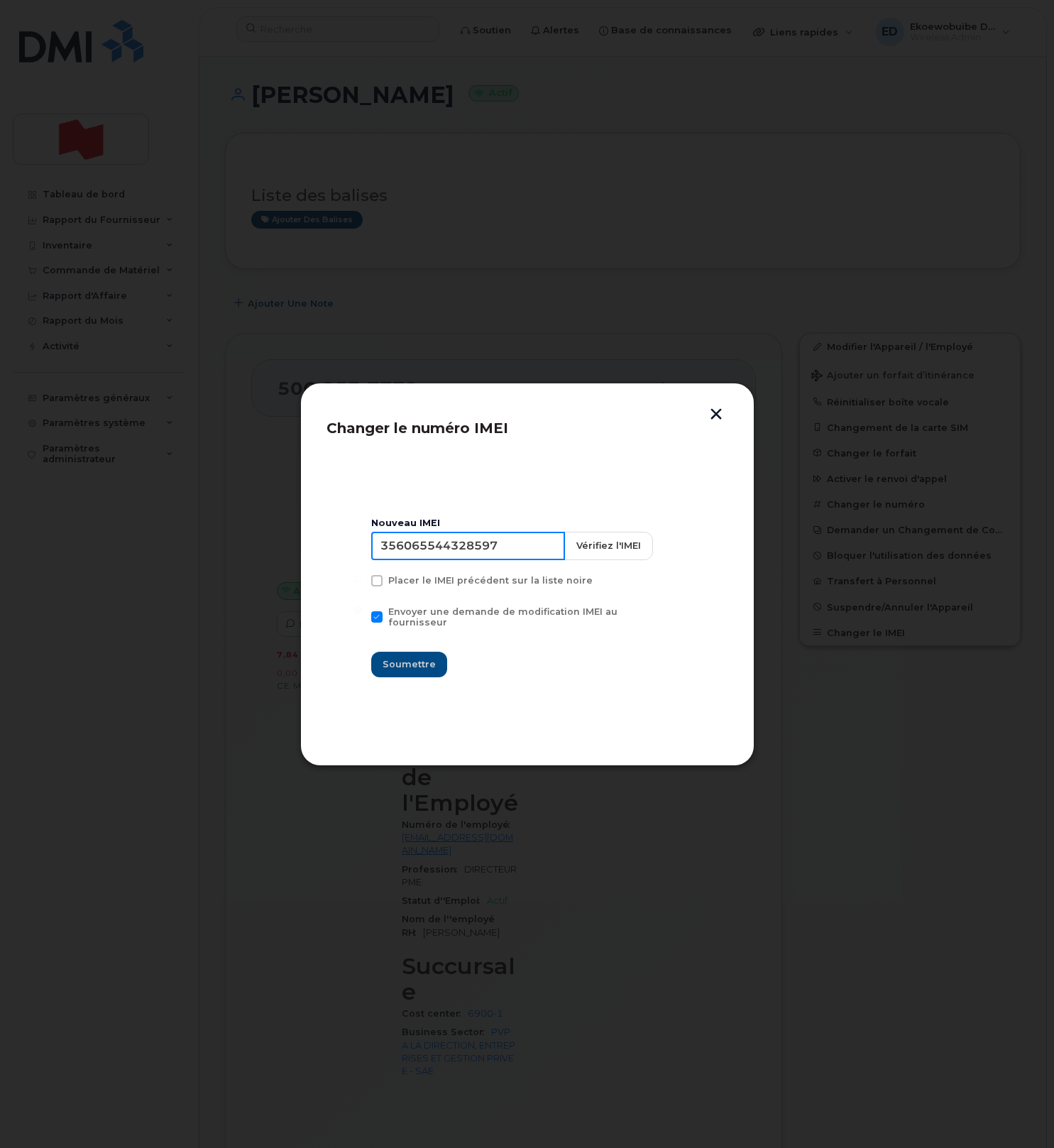
click at [453, 560] on input "356065544328597" at bounding box center [467, 546] width 194 height 28
type input "354216330794631"
click at [427, 661] on span "Soumettre" at bounding box center [410, 664] width 53 height 14
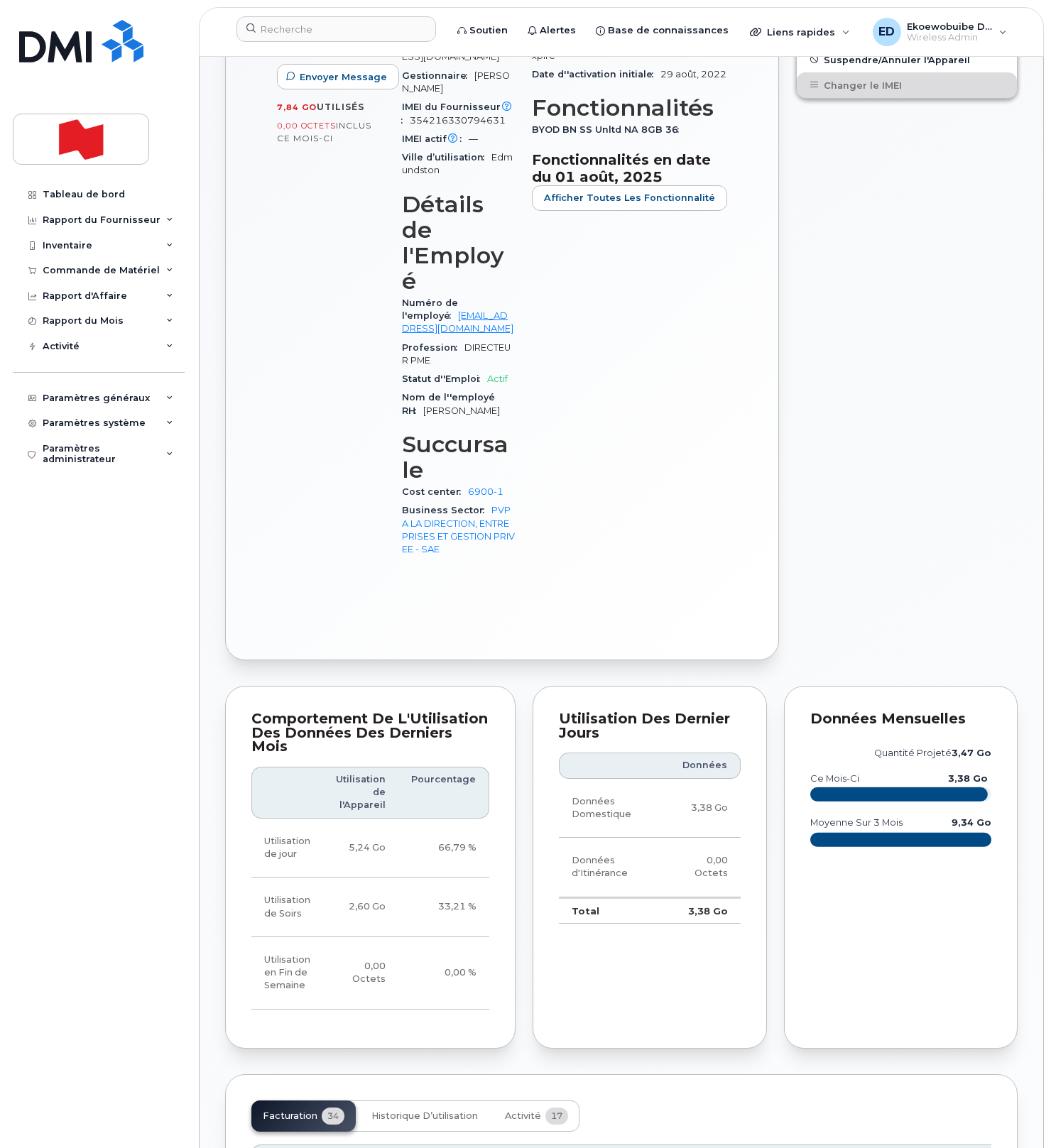
scroll to position [586, 0]
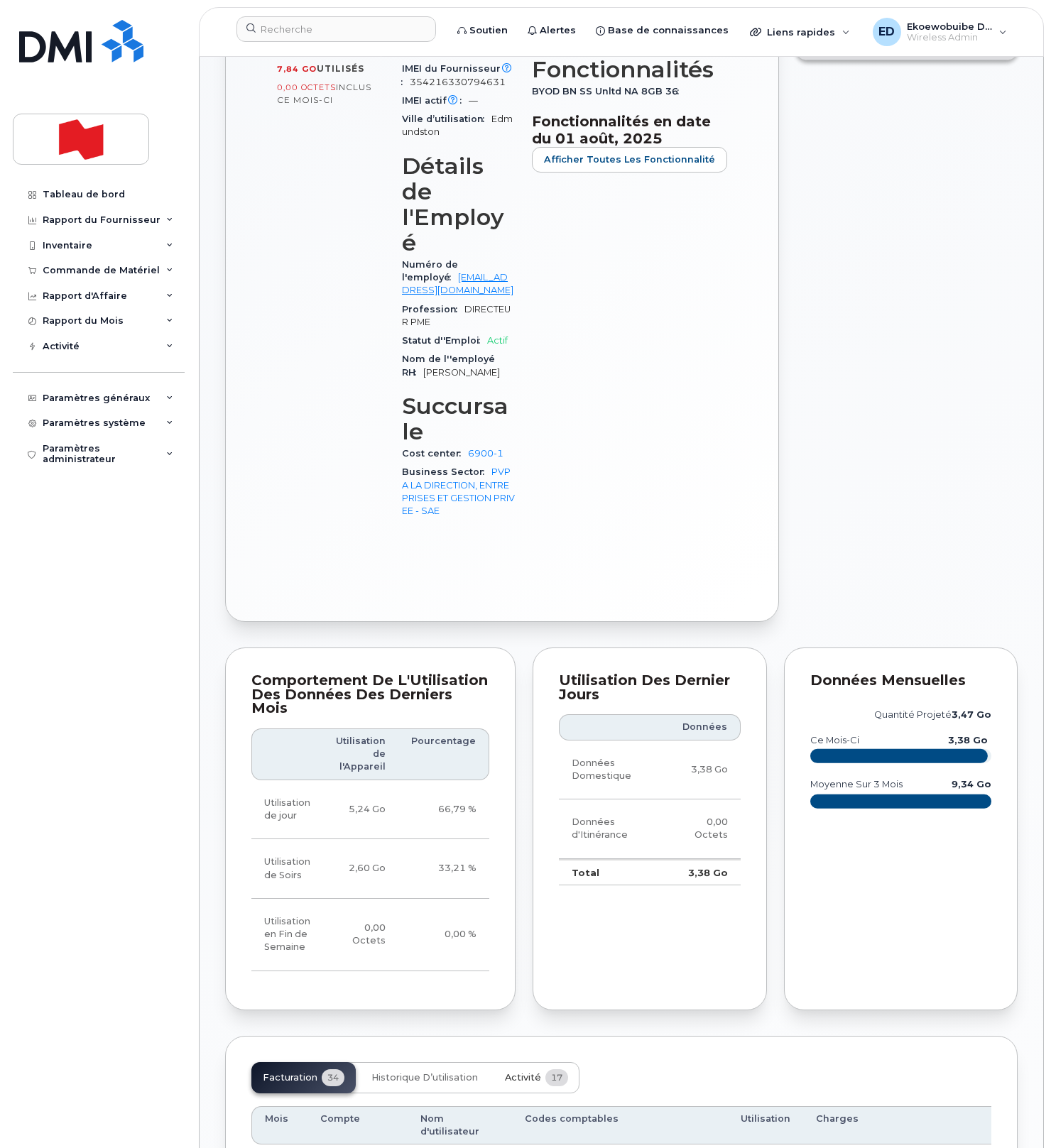
click at [508, 1072] on span "Activité" at bounding box center [523, 1077] width 36 height 11
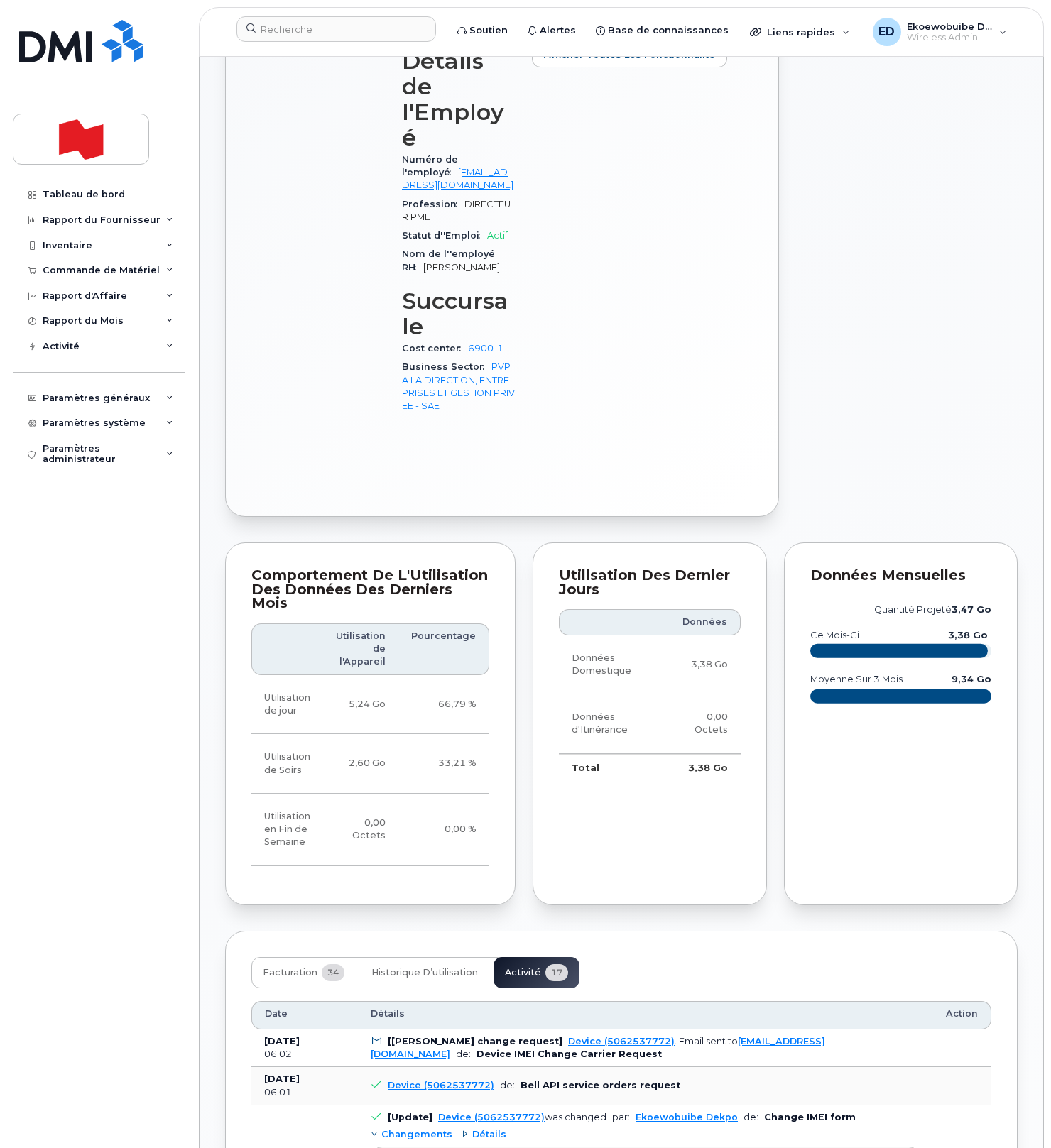
scroll to position [701, 0]
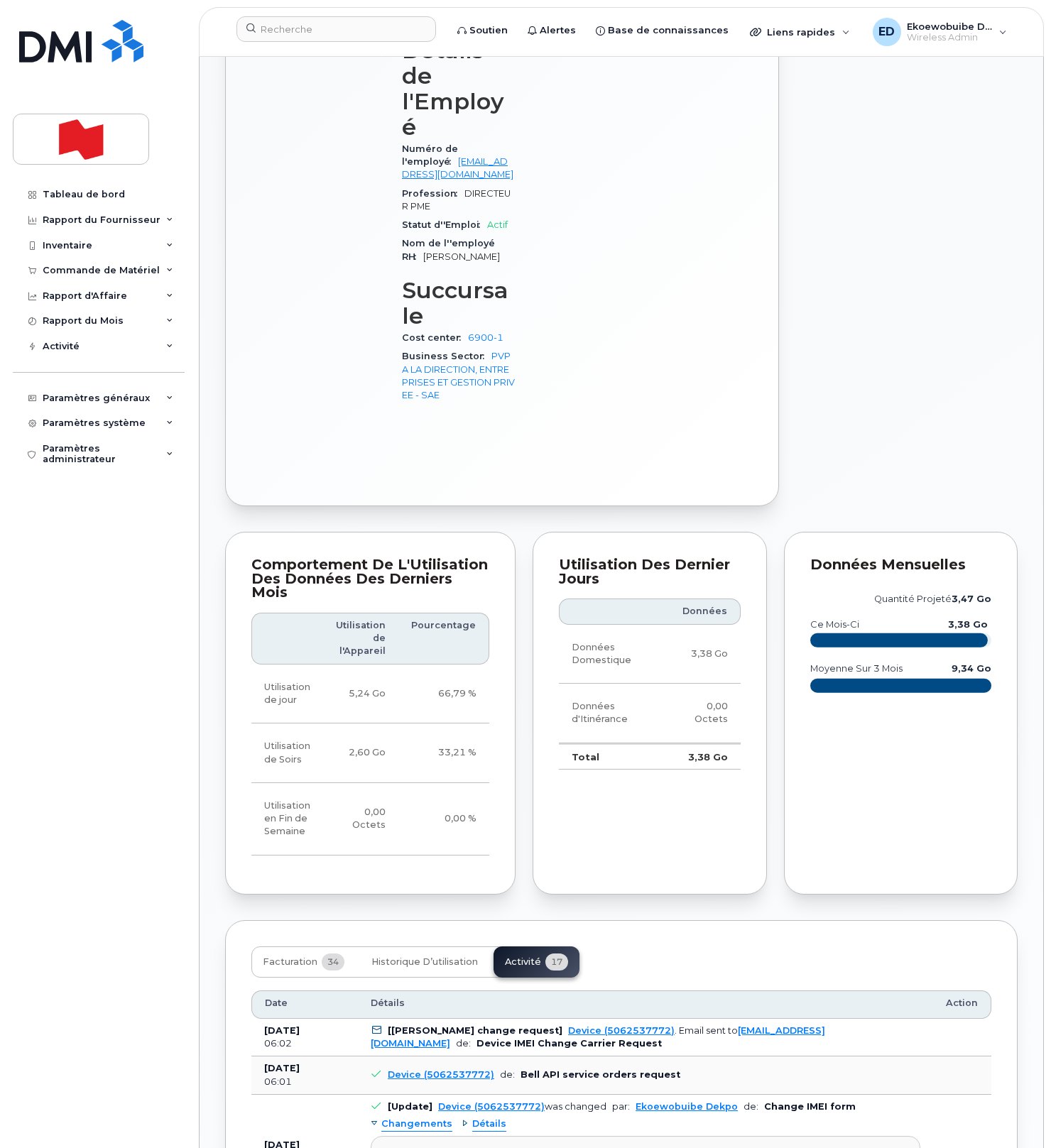
drag, startPoint x: 667, startPoint y: 1086, endPoint x: 383, endPoint y: 1071, distance: 284.4
click at [383, 1136] on pre "Imei Number was changed from 356065544328597 to 354216330794631 Imei Change Ext…" at bounding box center [645, 1167] width 550 height 62
copy pre "Imei Number was changed from 356065544328597 to 354216330794631 Imei Change Ext…"
click at [653, 232] on div "Détails du Fournisseur Compte 0544263846 - Bell Solde du Contrat 0,00 $ Statut …" at bounding box center [630, 72] width 212 height 706
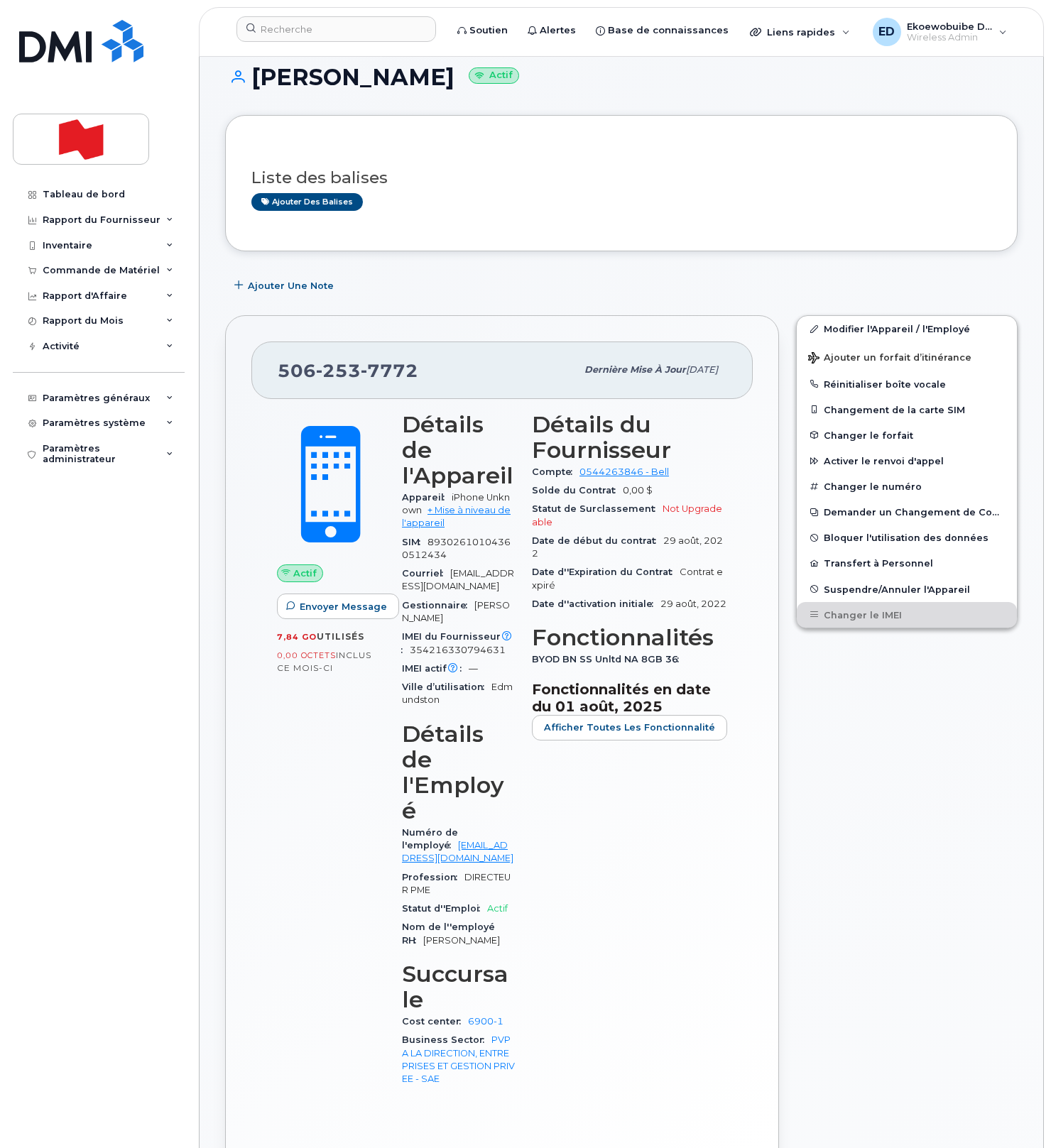
scroll to position [0, 0]
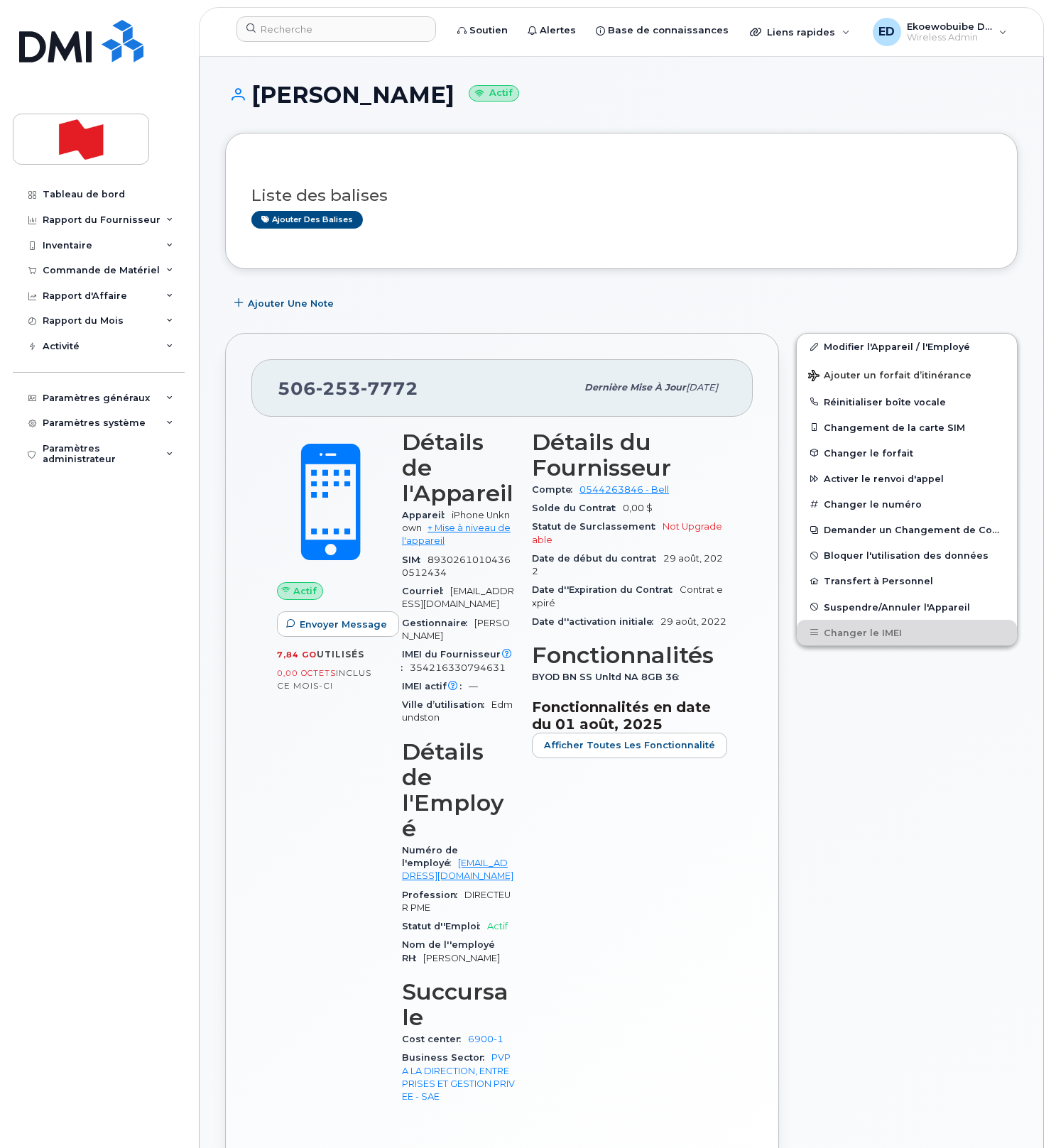
click at [440, 389] on div "506 253 7772" at bounding box center [427, 387] width 299 height 30
drag, startPoint x: 424, startPoint y: 389, endPoint x: 280, endPoint y: 390, distance: 144.0
click at [280, 390] on div "506 253 7772" at bounding box center [427, 387] width 299 height 30
copy span "506 253 7772"
click at [313, 38] on input at bounding box center [336, 29] width 199 height 26
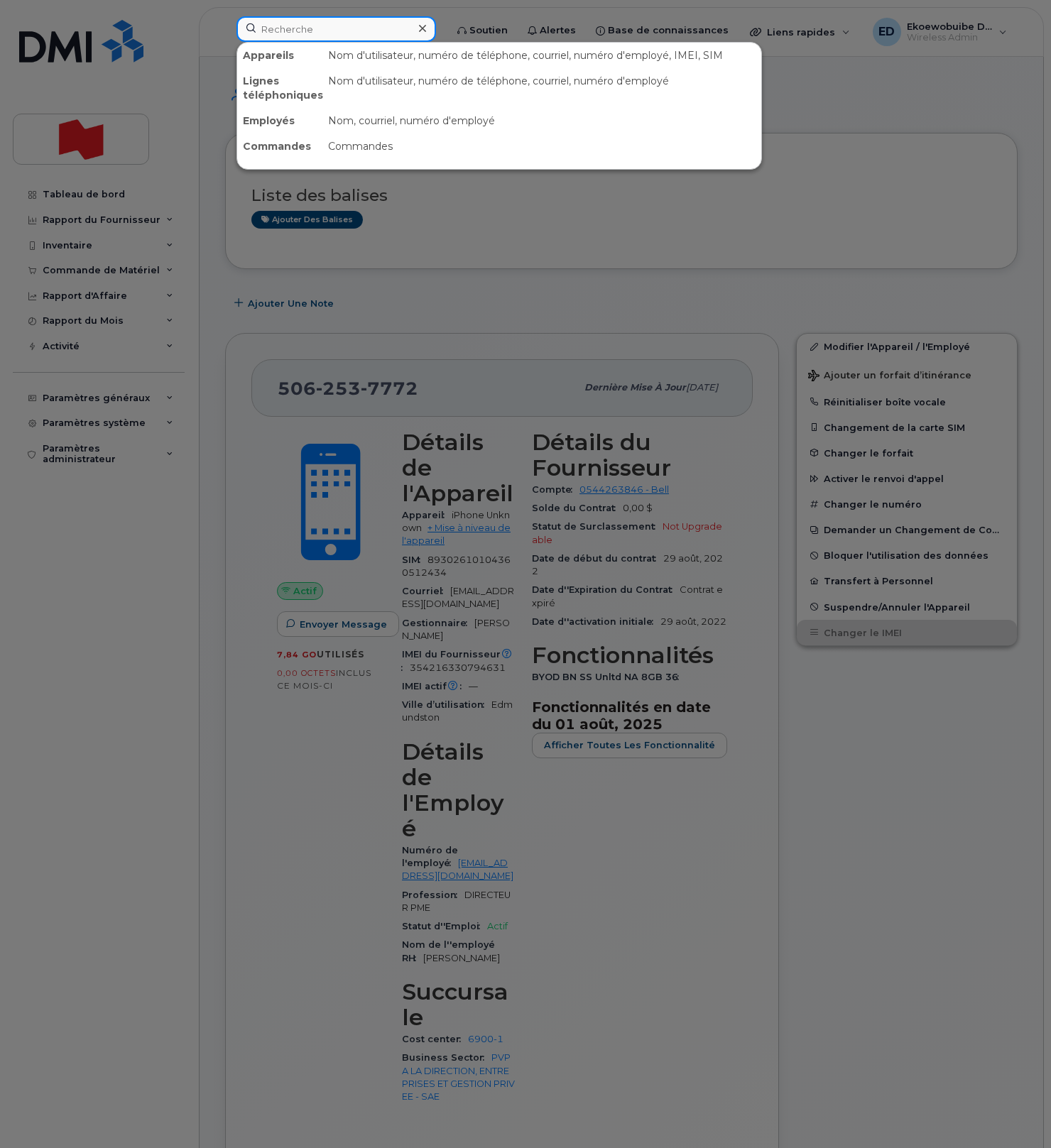
paste input "[PERSON_NAME]"
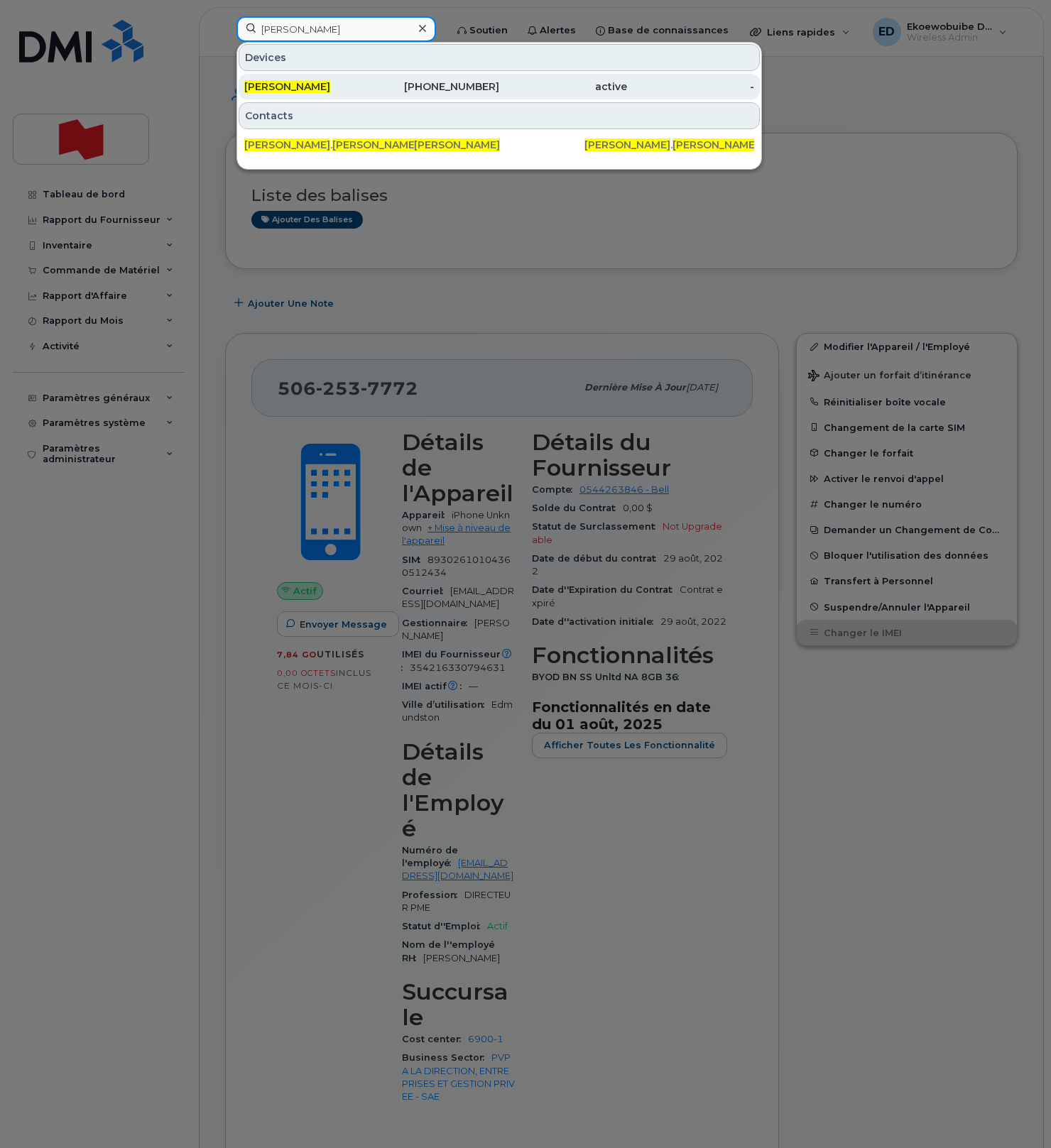
type input "[PERSON_NAME]"
click at [301, 91] on span "[PERSON_NAME]" at bounding box center [287, 86] width 86 height 13
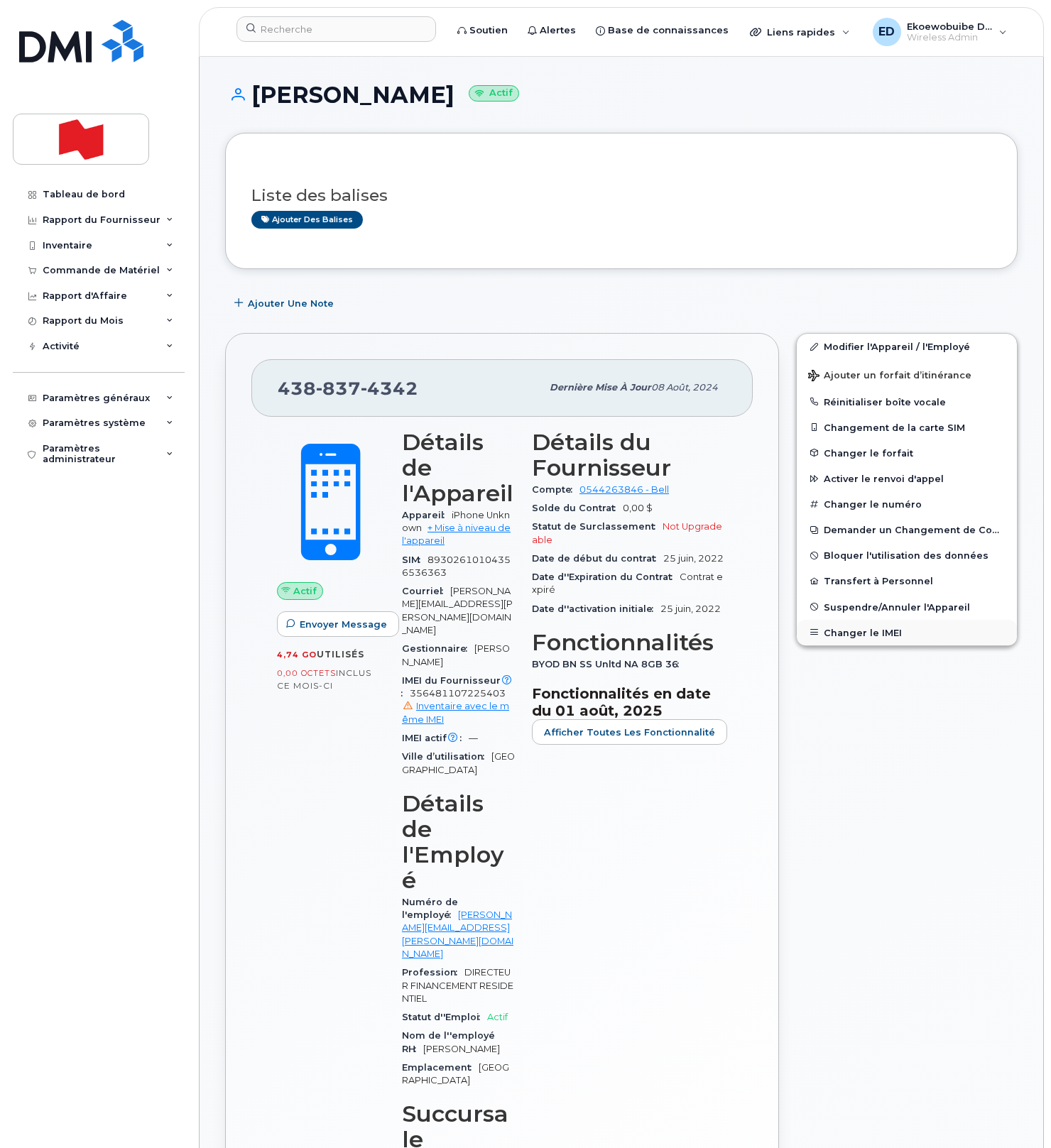
click at [858, 631] on button "Changer le IMEI" at bounding box center [907, 633] width 220 height 26
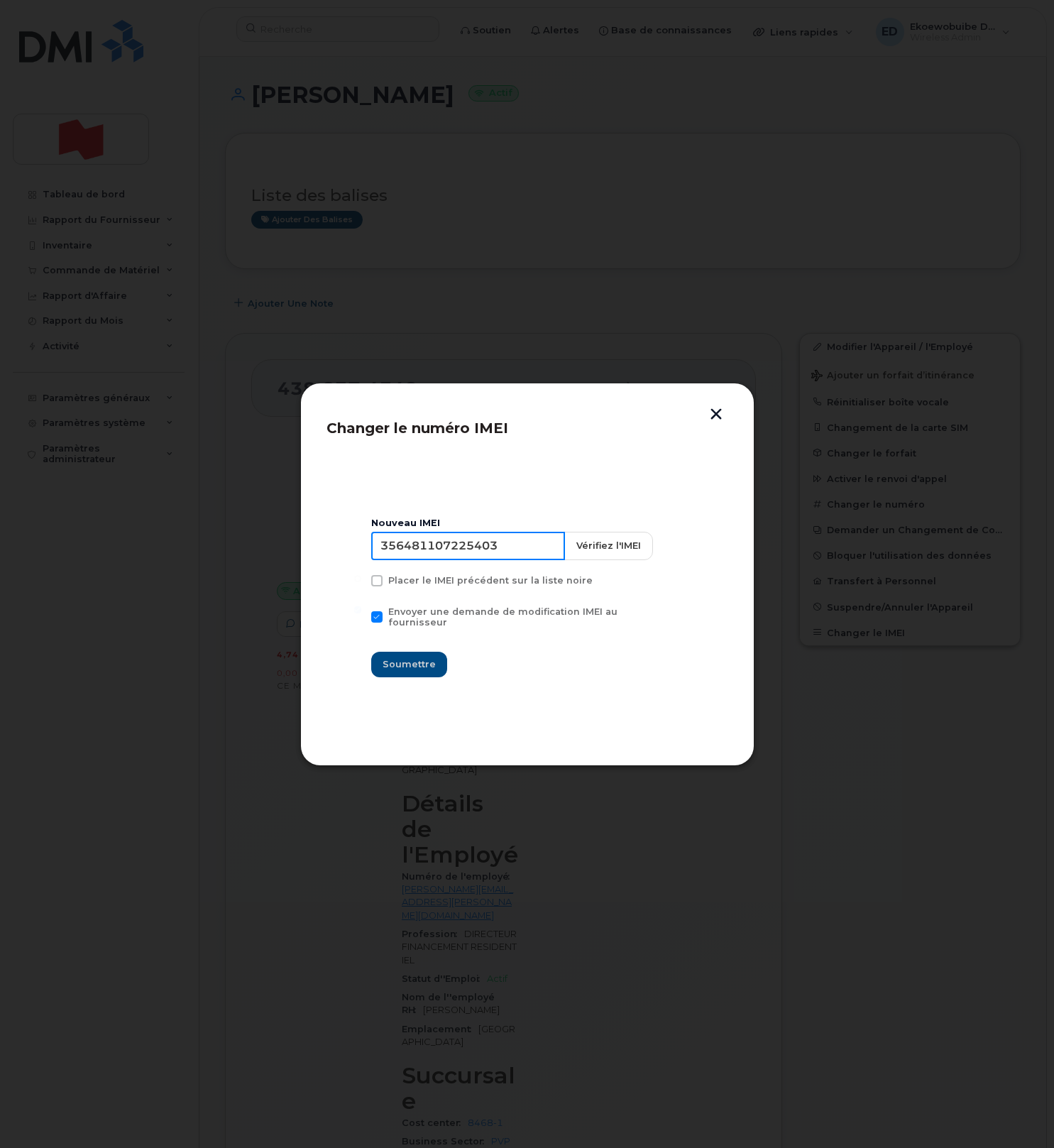
click at [461, 556] on input "356481107225403" at bounding box center [467, 546] width 194 height 28
type input "354216330761291"
click at [419, 657] on span "Soumettre" at bounding box center [410, 664] width 53 height 14
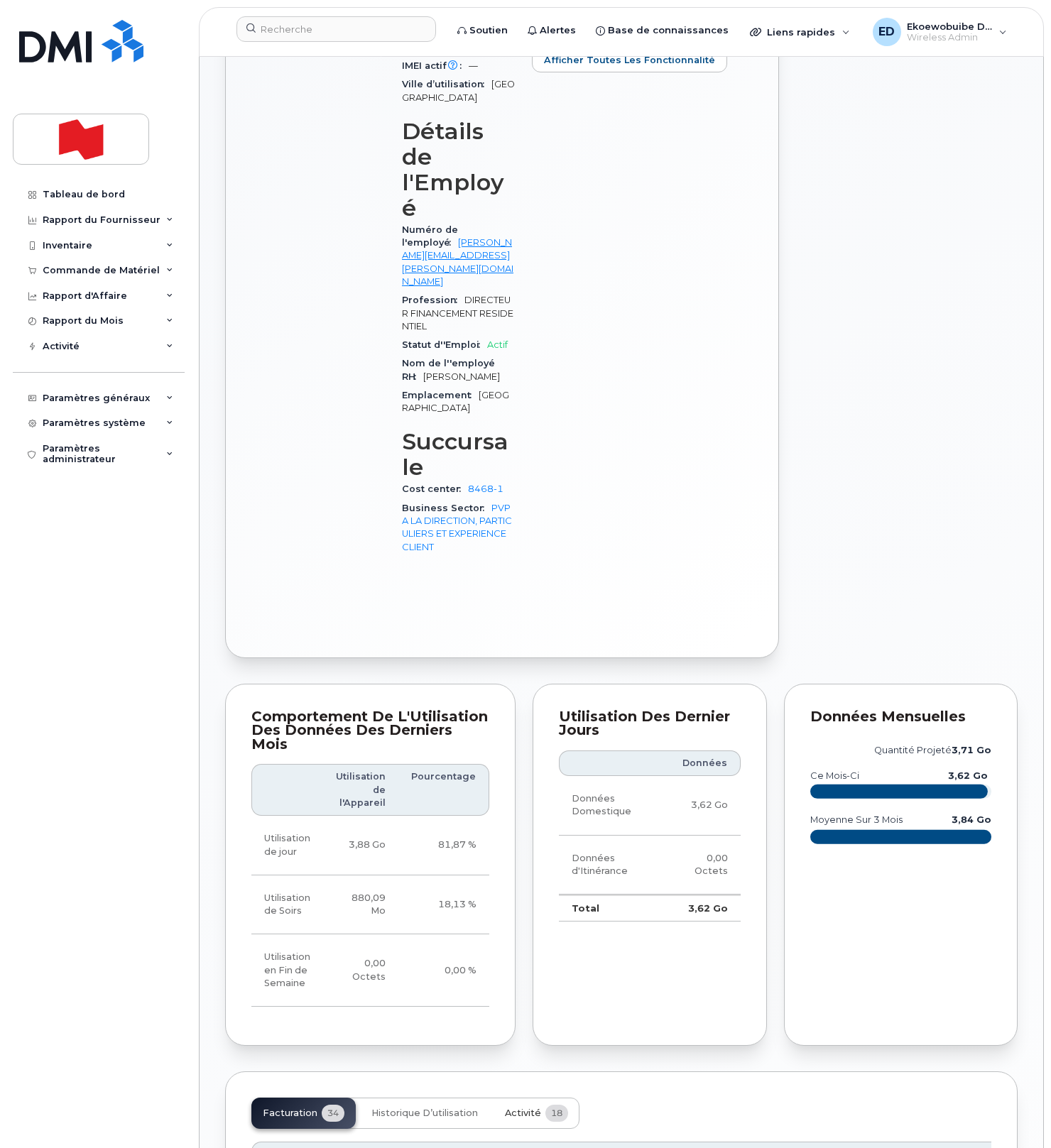
click at [517, 1107] on span "Activité" at bounding box center [523, 1113] width 36 height 11
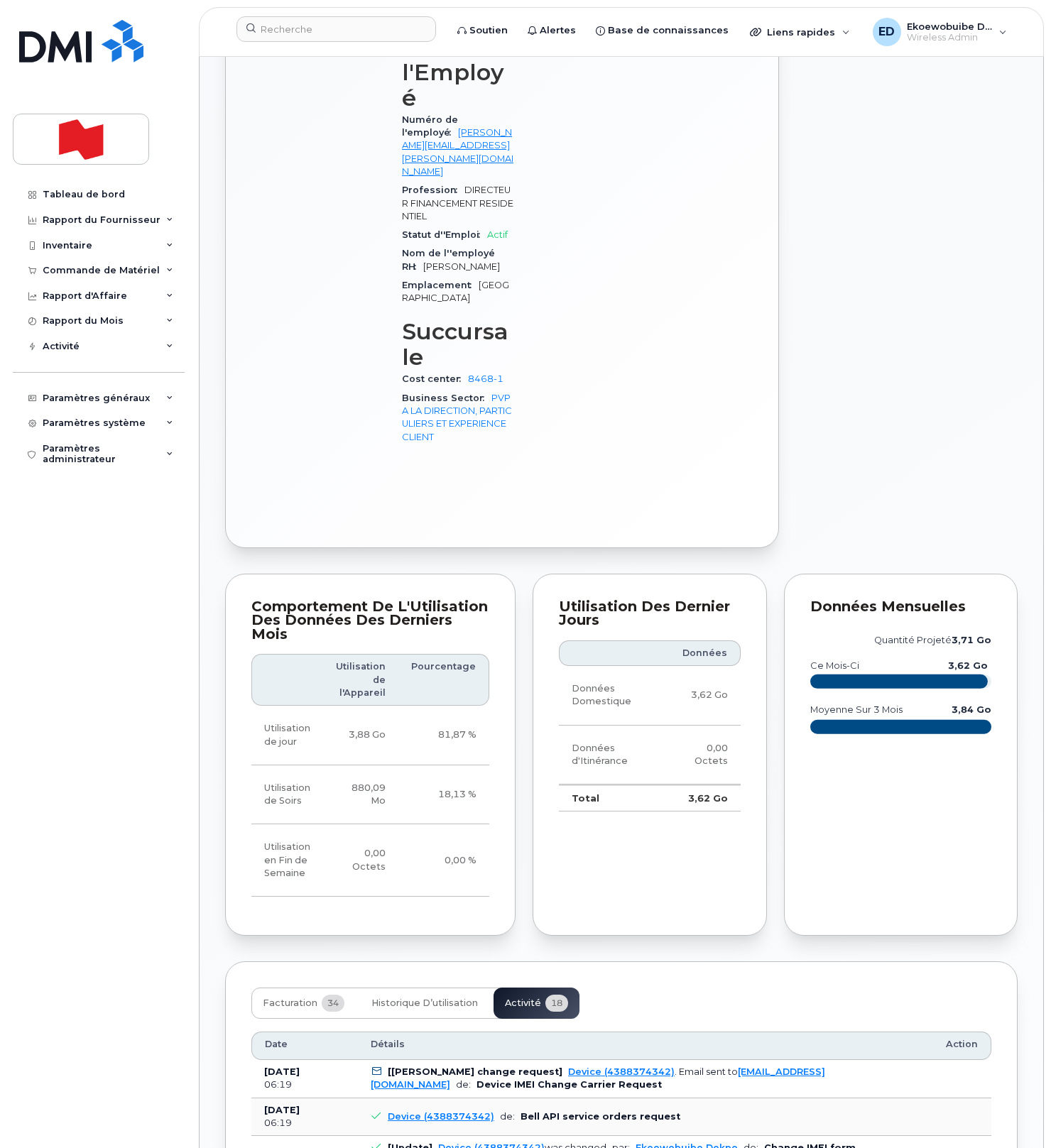
scroll to position [786, 0]
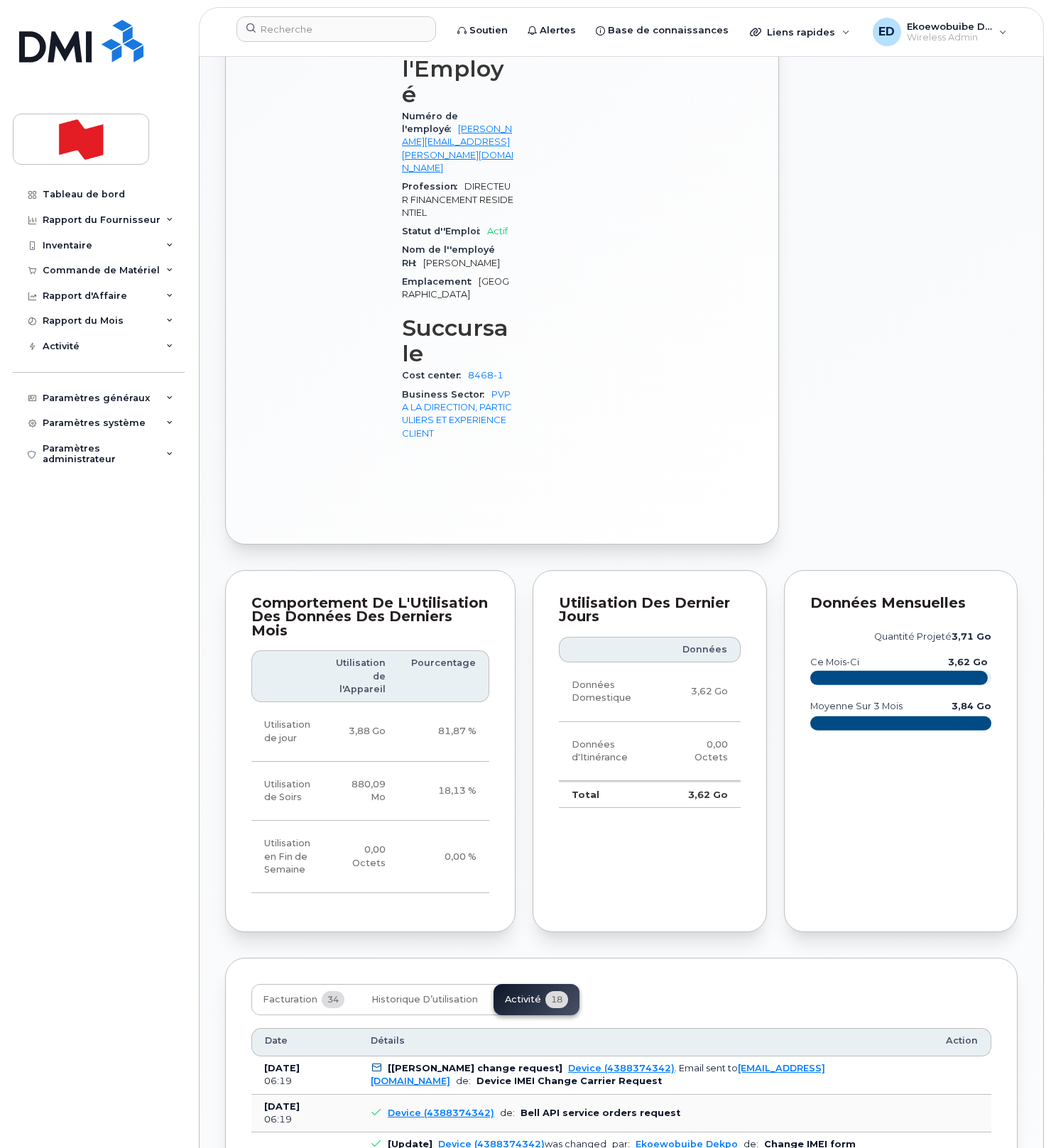
drag, startPoint x: 679, startPoint y: 1076, endPoint x: 645, endPoint y: 1071, distance: 34.4
drag, startPoint x: 664, startPoint y: 1070, endPoint x: 376, endPoint y: 1038, distance: 289.8
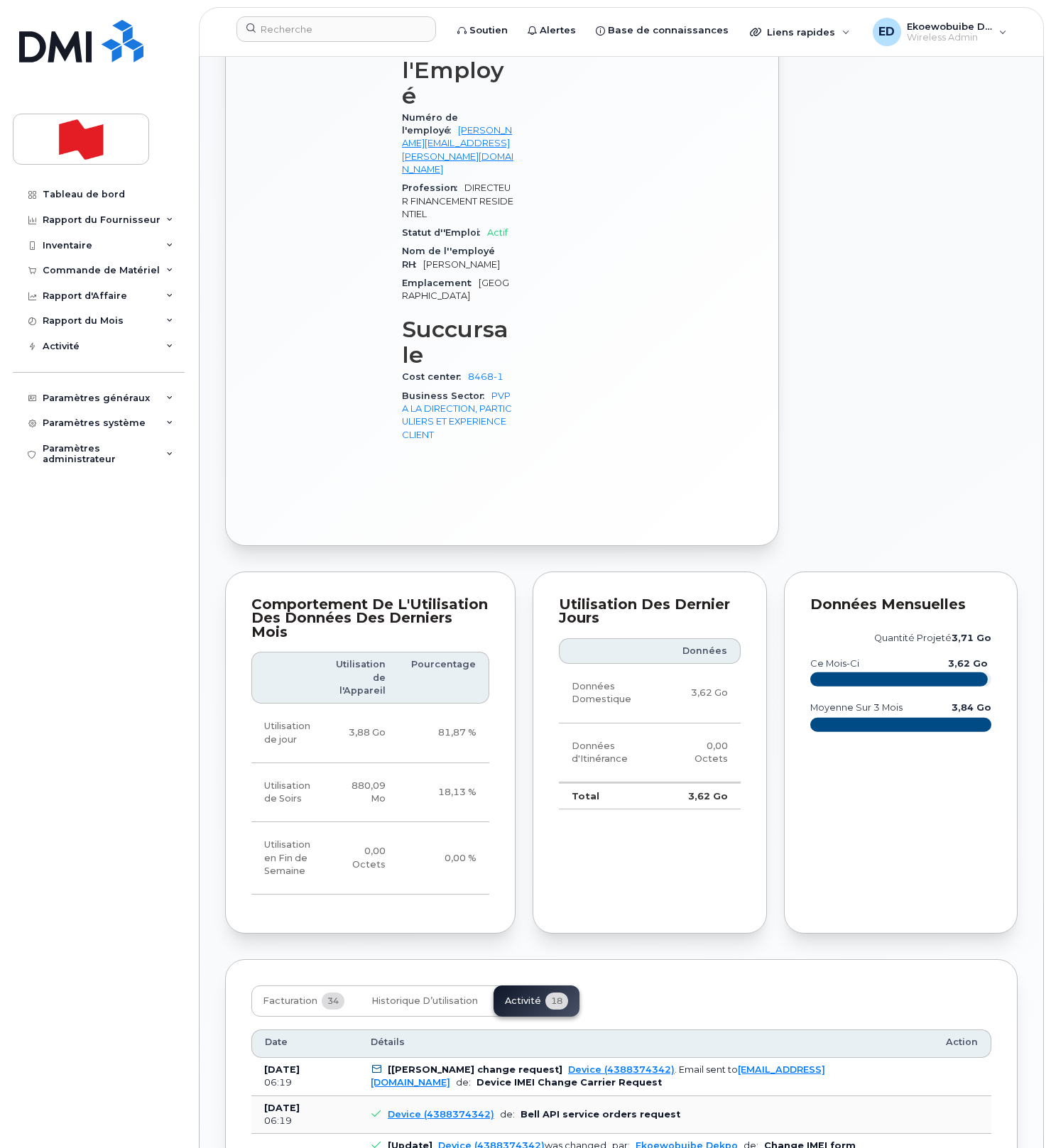
copy pre "Imei Number was changed from 356481107225403 to 354216330761291 Imei Change Ext…"
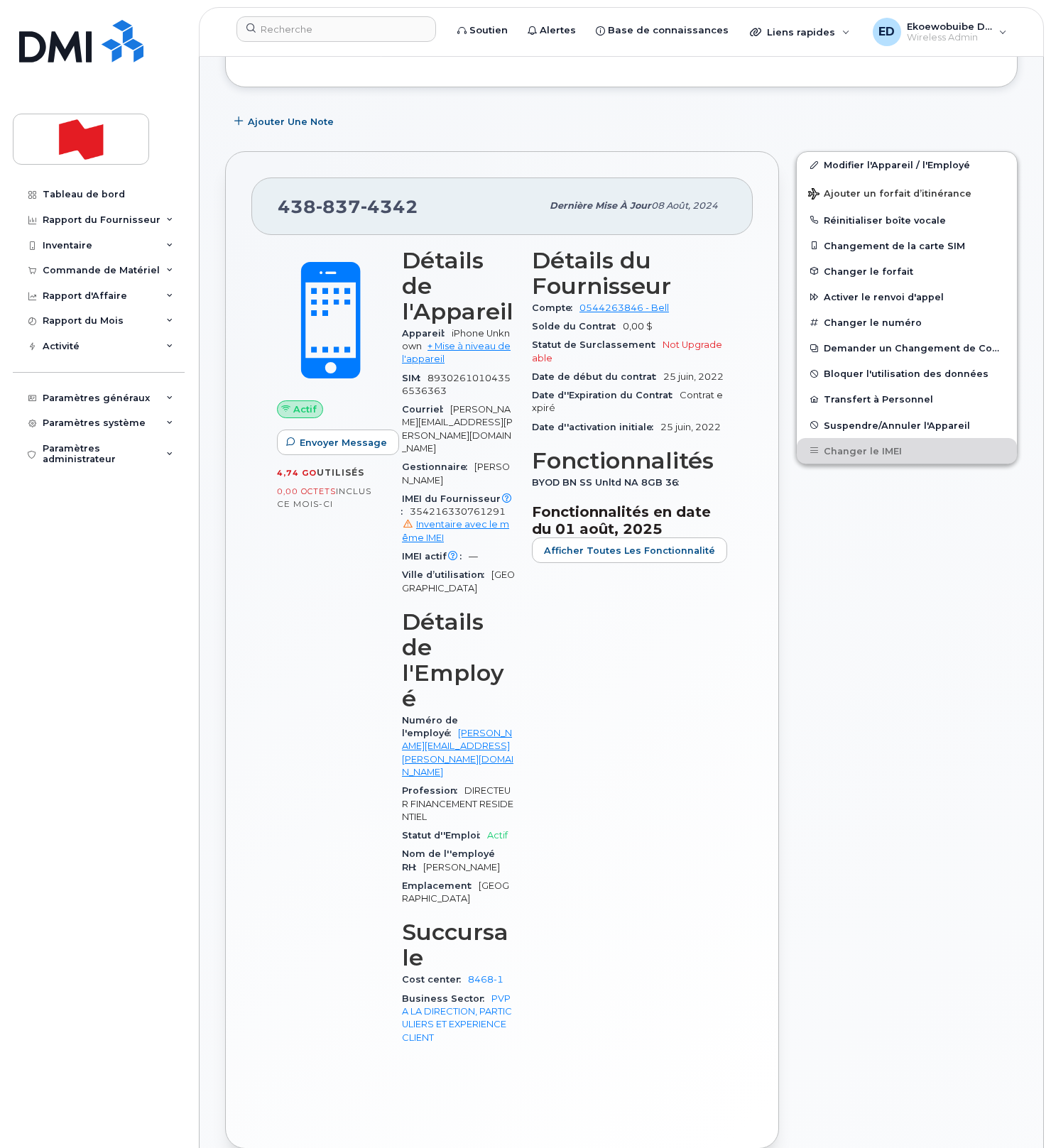
scroll to position [0, 0]
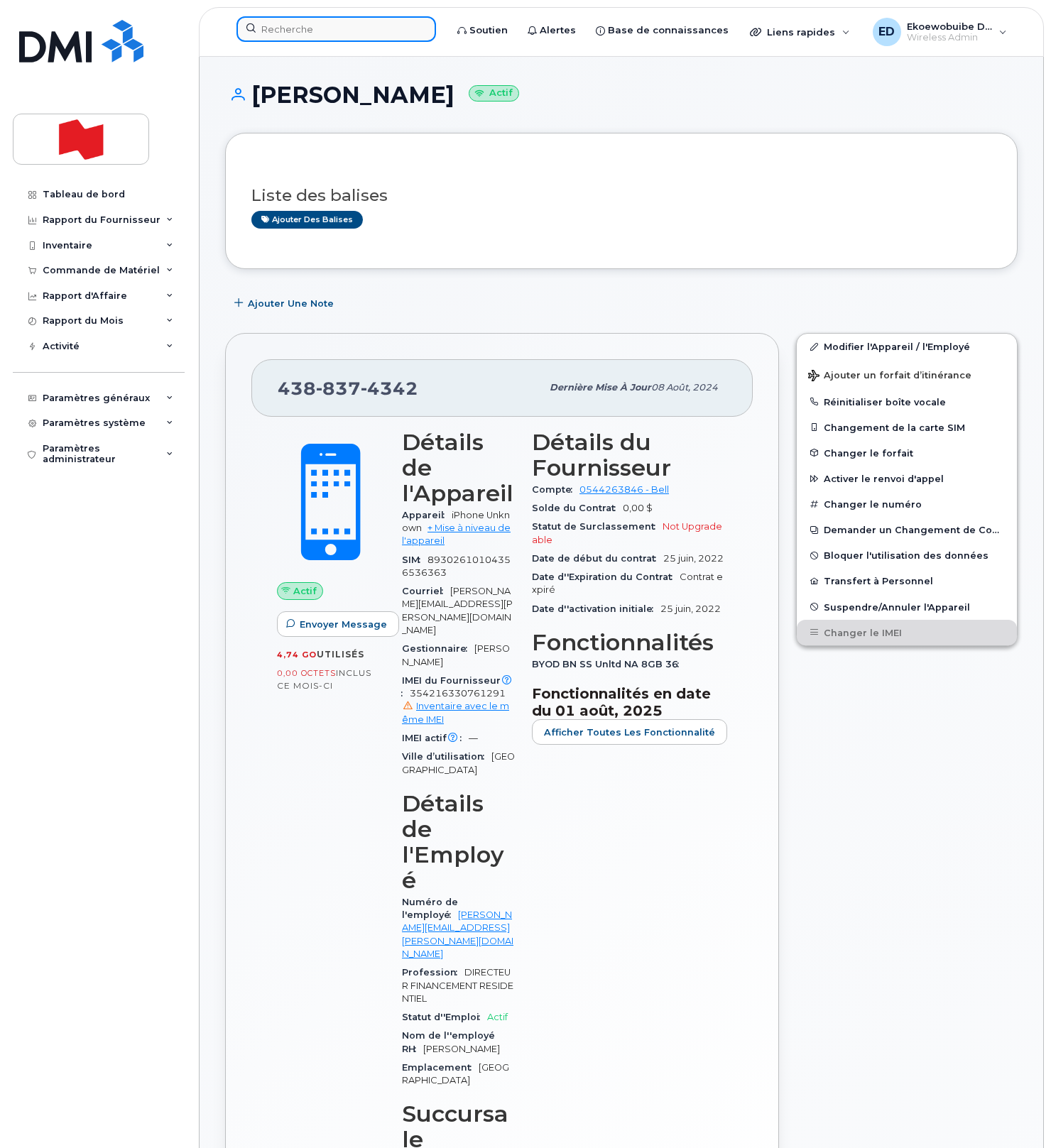
click at [299, 27] on input at bounding box center [336, 29] width 199 height 26
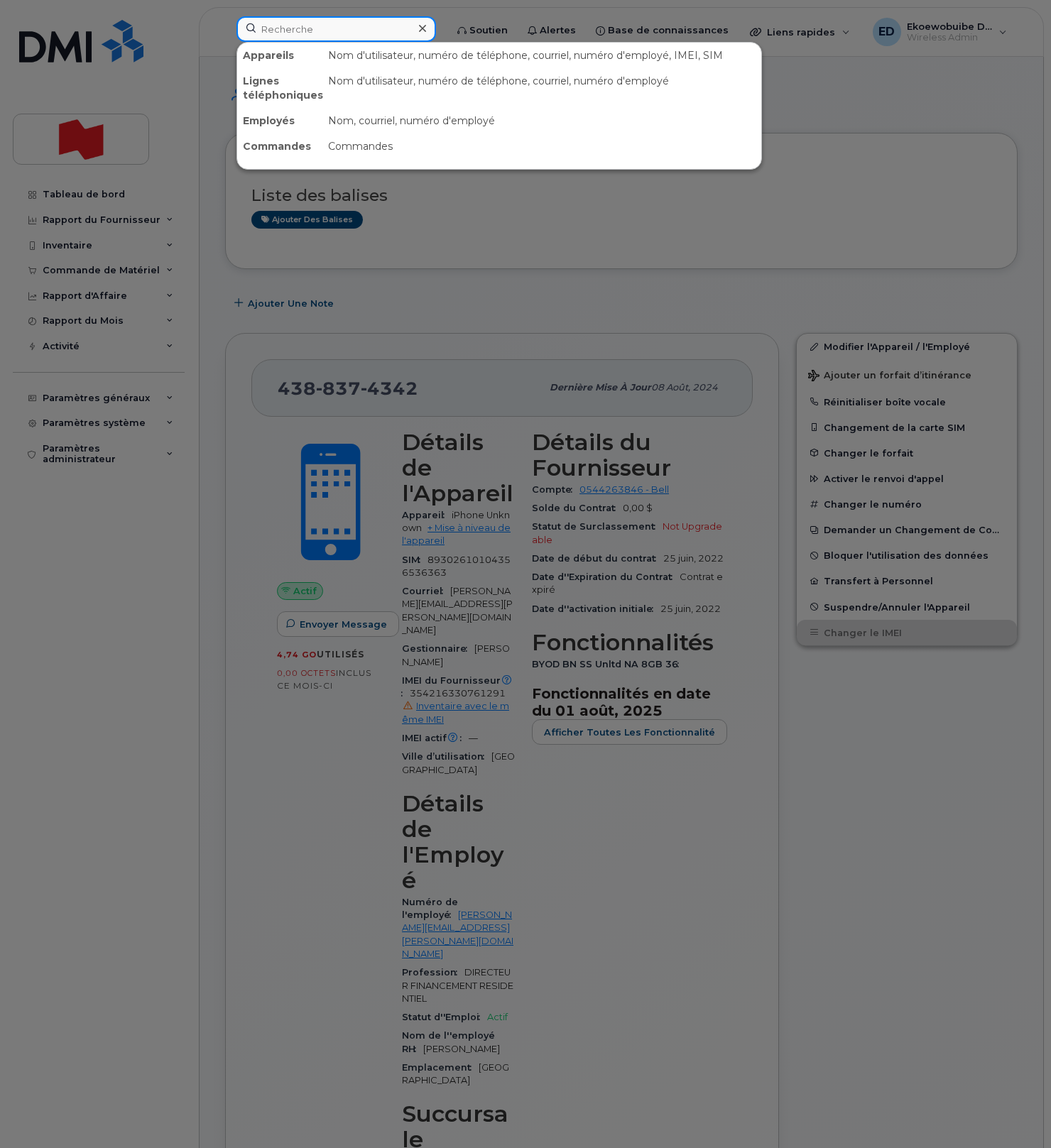
paste input "[PERSON_NAME]"
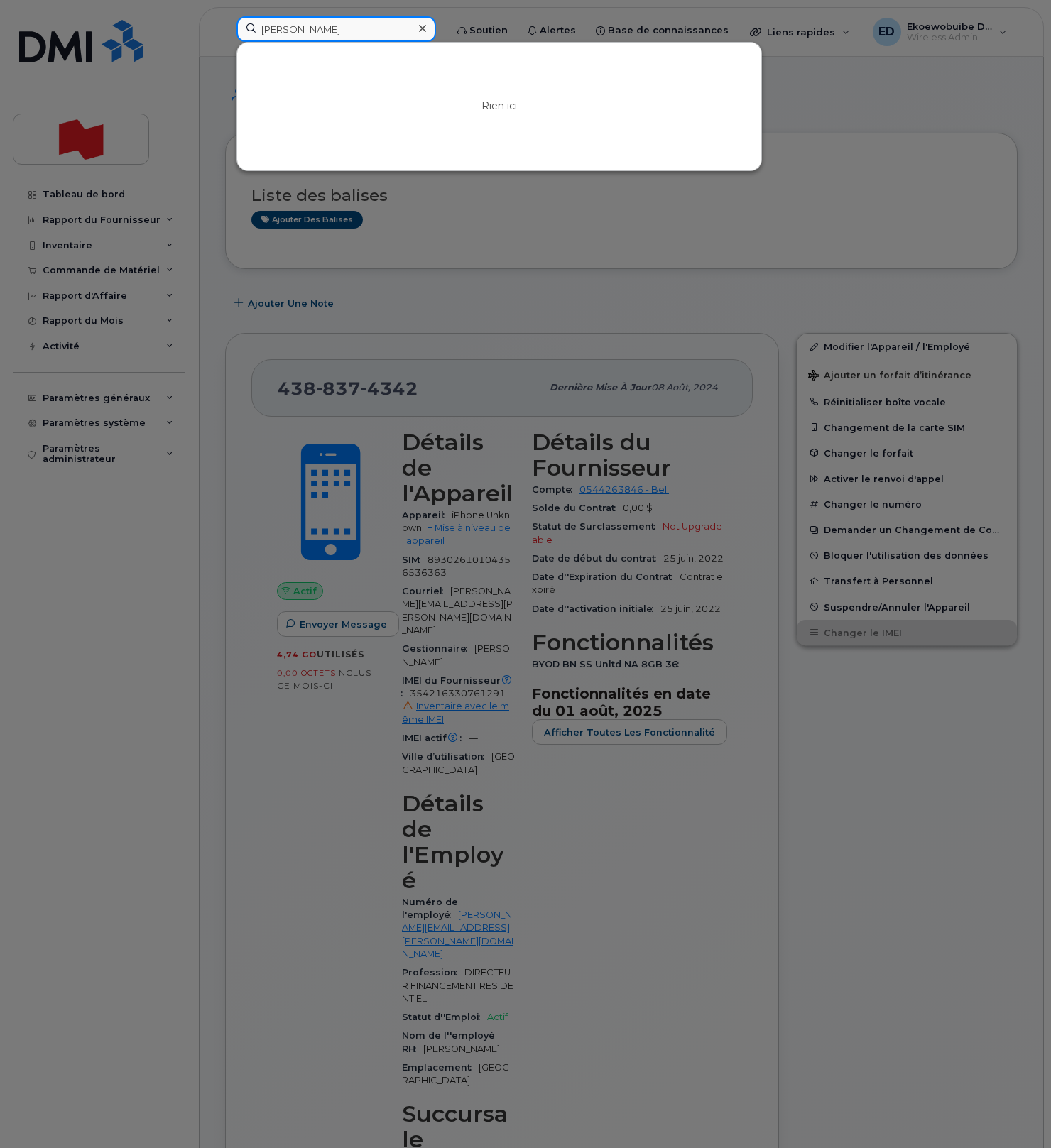
type input "[PERSON_NAME]"
click at [834, 180] on div at bounding box center [526, 574] width 1051 height 1148
